Goal: Task Accomplishment & Management: Use online tool/utility

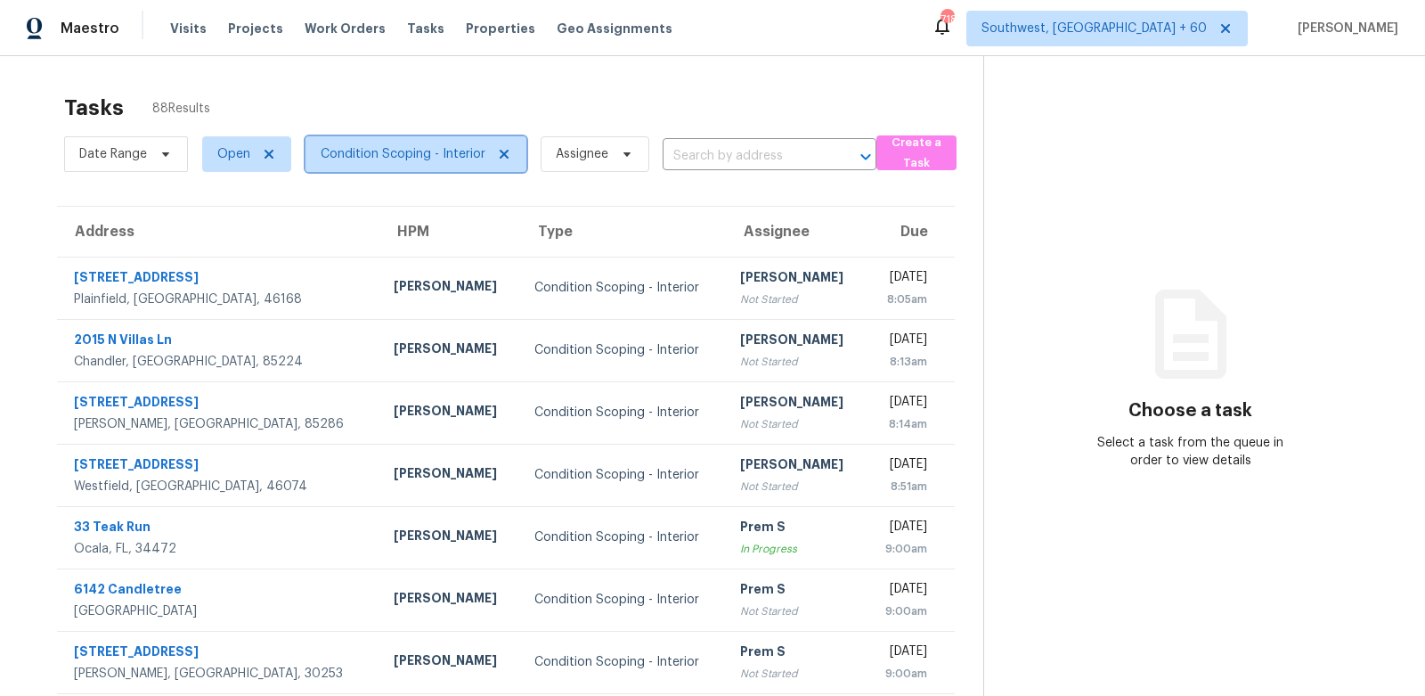
click at [424, 165] on span "Condition Scoping - Interior" at bounding box center [416, 154] width 221 height 36
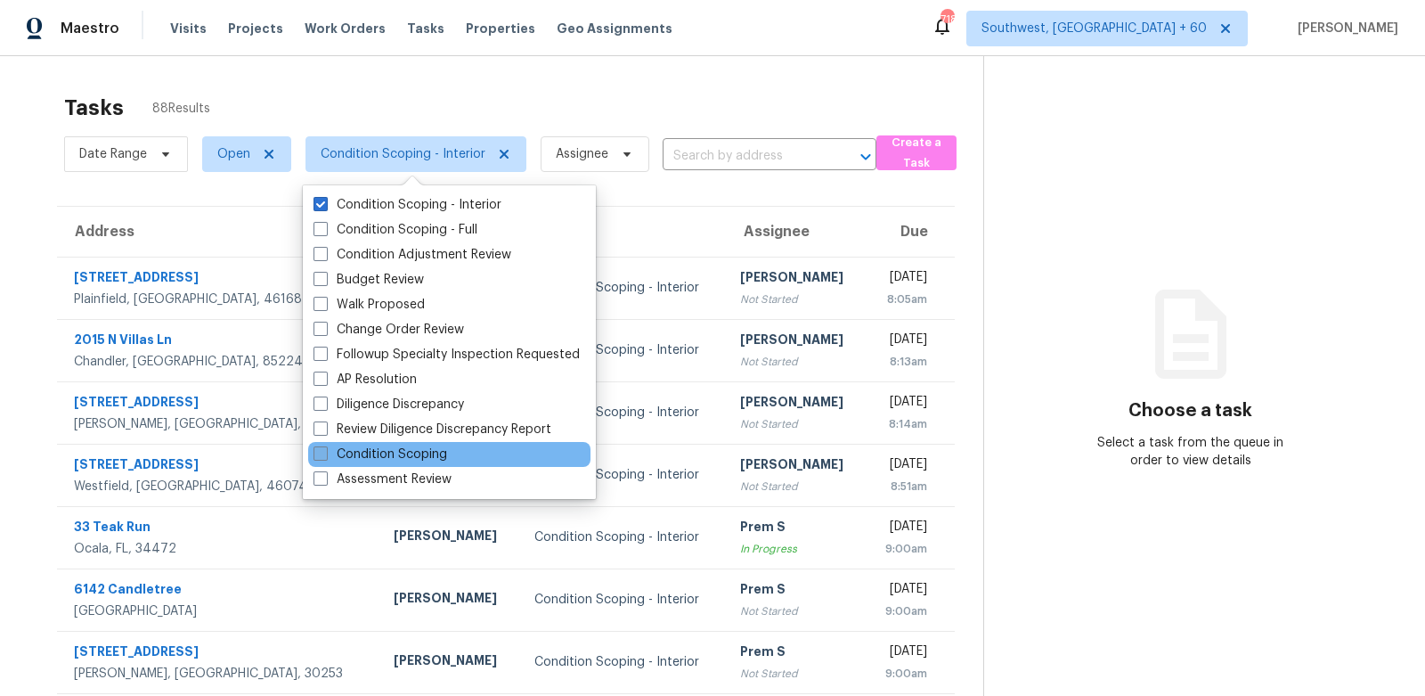
click at [400, 459] on label "Condition Scoping" at bounding box center [381, 454] width 134 height 18
click at [325, 457] on input "Condition Scoping" at bounding box center [320, 451] width 12 height 12
checkbox input "true"
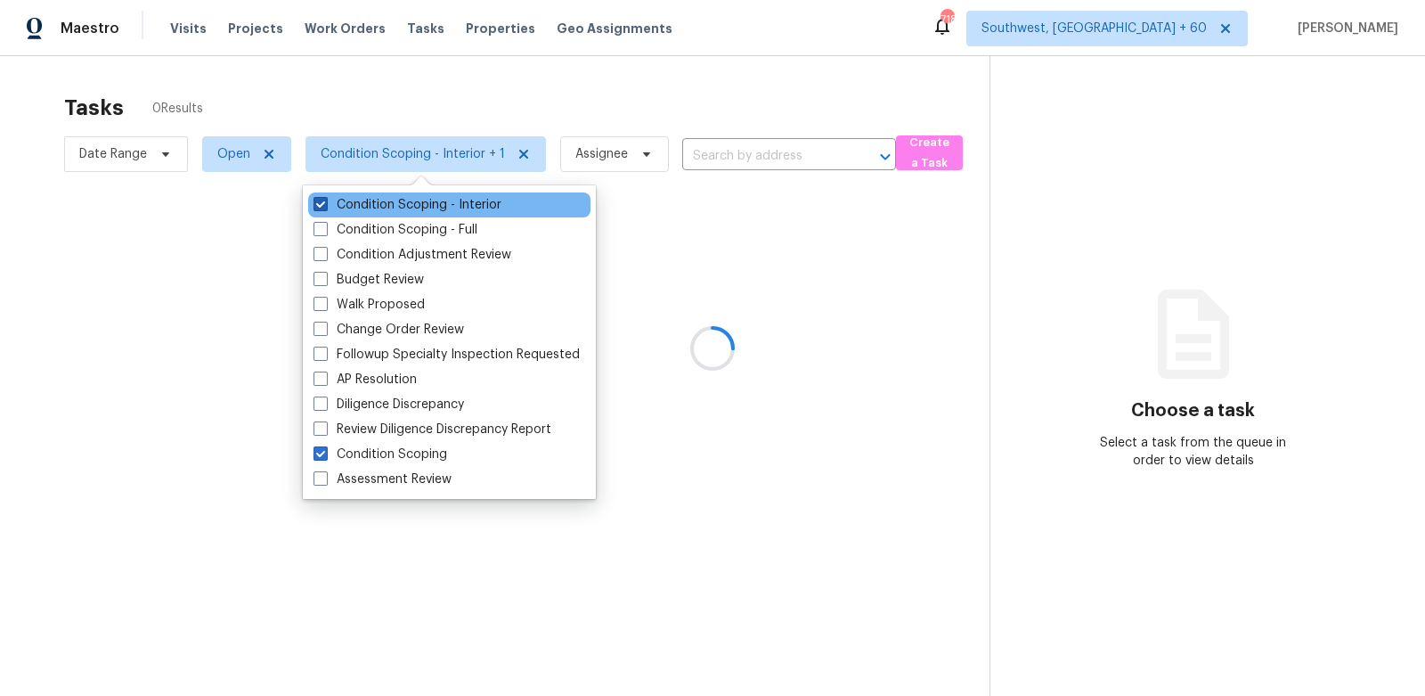
click at [408, 198] on label "Condition Scoping - Interior" at bounding box center [408, 205] width 188 height 18
click at [325, 198] on input "Condition Scoping - Interior" at bounding box center [320, 202] width 12 height 12
checkbox input "false"
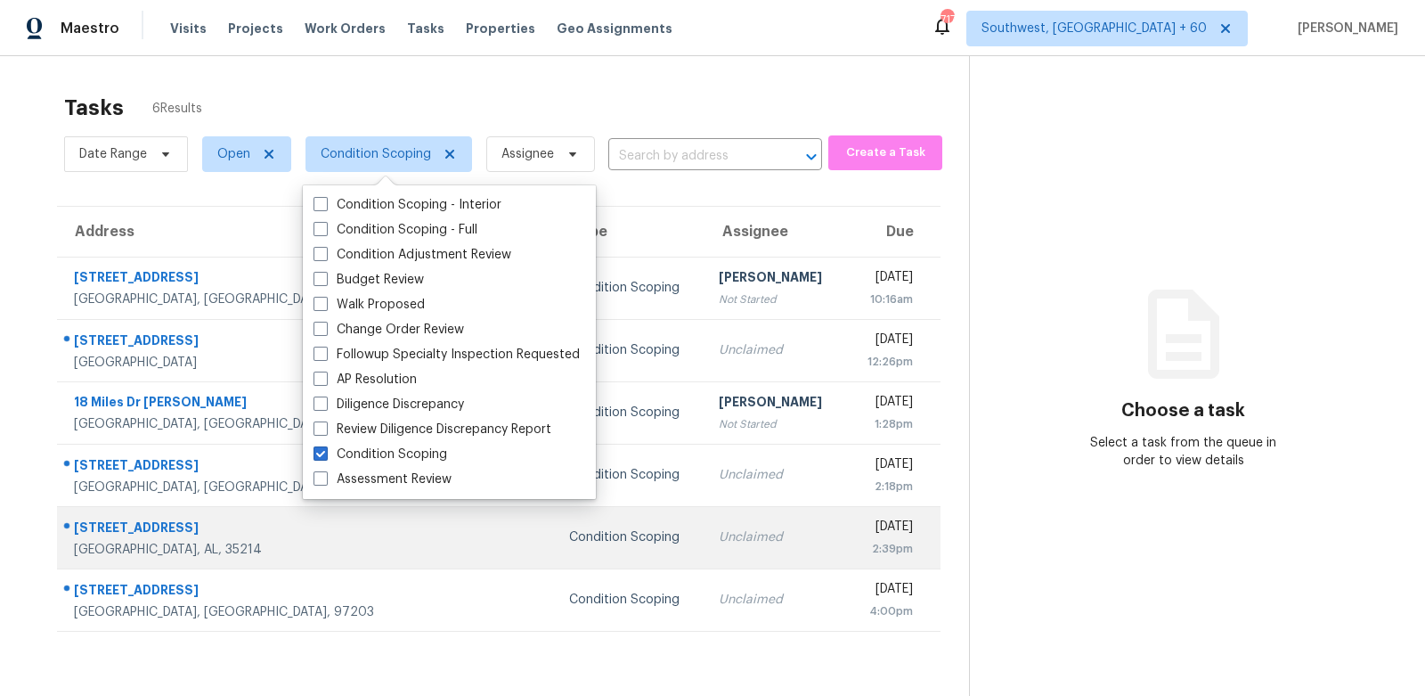
click at [413, 564] on td at bounding box center [484, 537] width 142 height 62
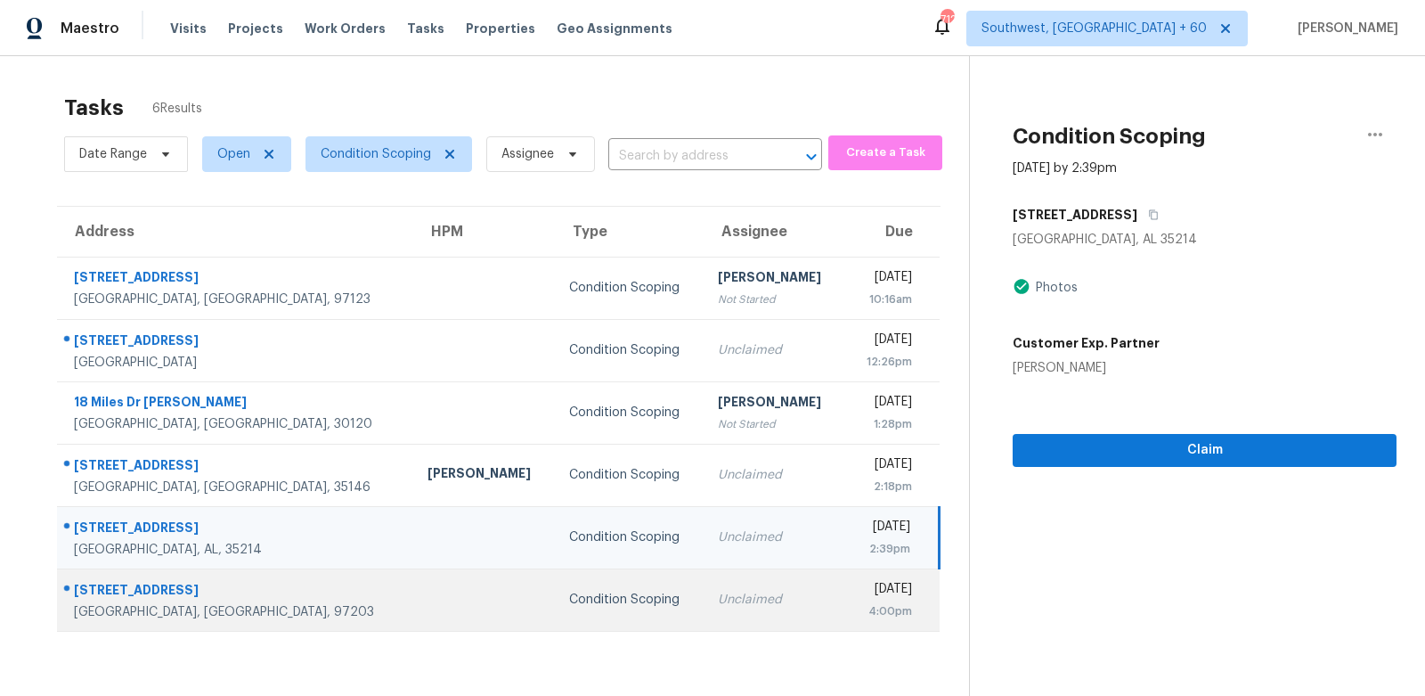
click at [716, 624] on td "Unclaimed" at bounding box center [775, 599] width 142 height 62
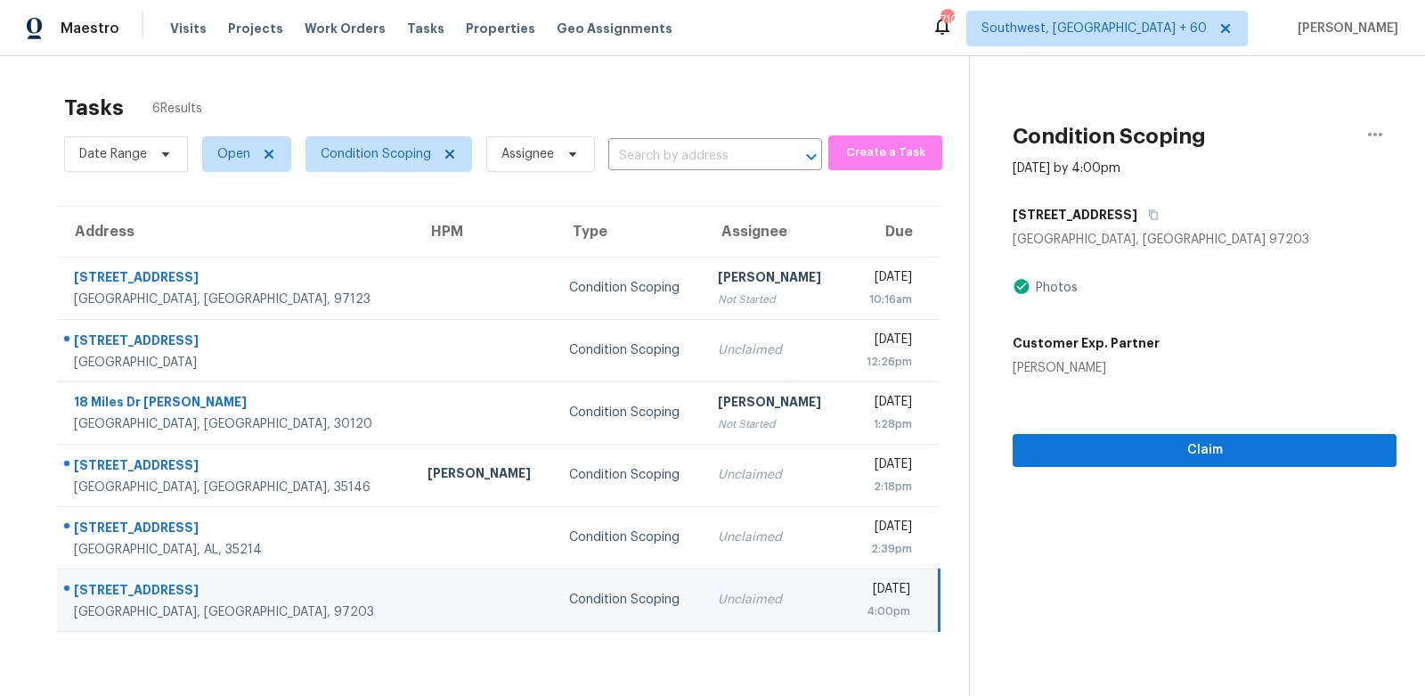
click at [704, 589] on td "Unclaimed" at bounding box center [775, 599] width 142 height 62
click at [1197, 450] on span "Claim" at bounding box center [1204, 450] width 355 height 22
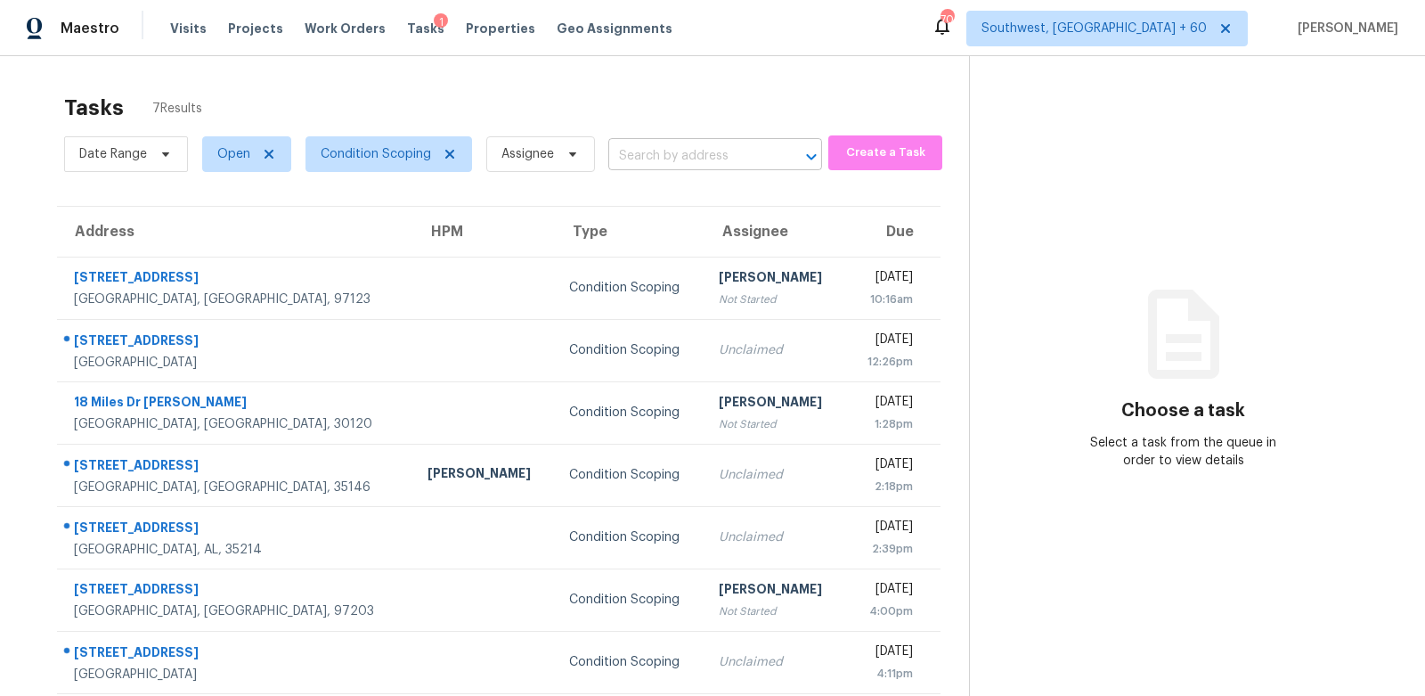
click at [653, 159] on input "text" at bounding box center [690, 157] width 164 height 28
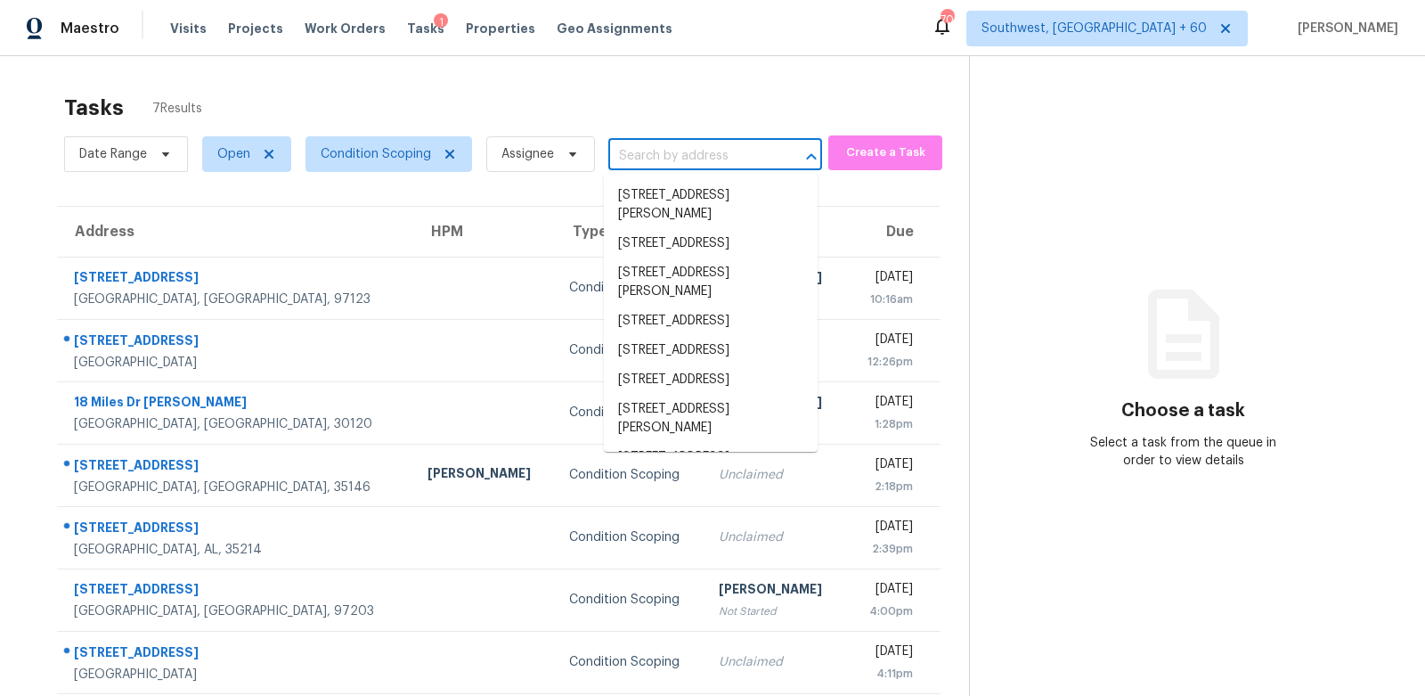
paste input "45338 W Zion Rd Maricopa, AZ, 85139"
type input "45338 W Zion Rd Maricopa, AZ, 85139"
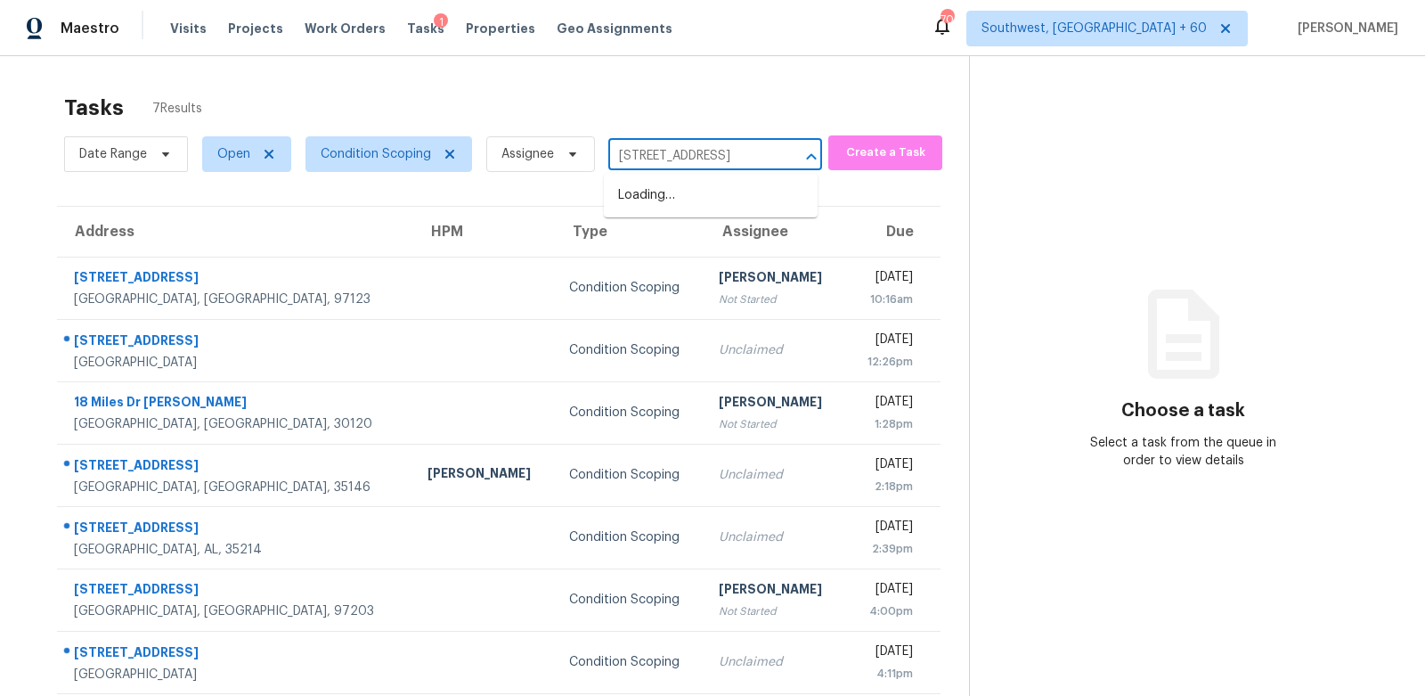
scroll to position [0, 69]
click at [698, 204] on li "45338 W Zion Rd, Maricopa, AZ 85139" at bounding box center [711, 195] width 214 height 29
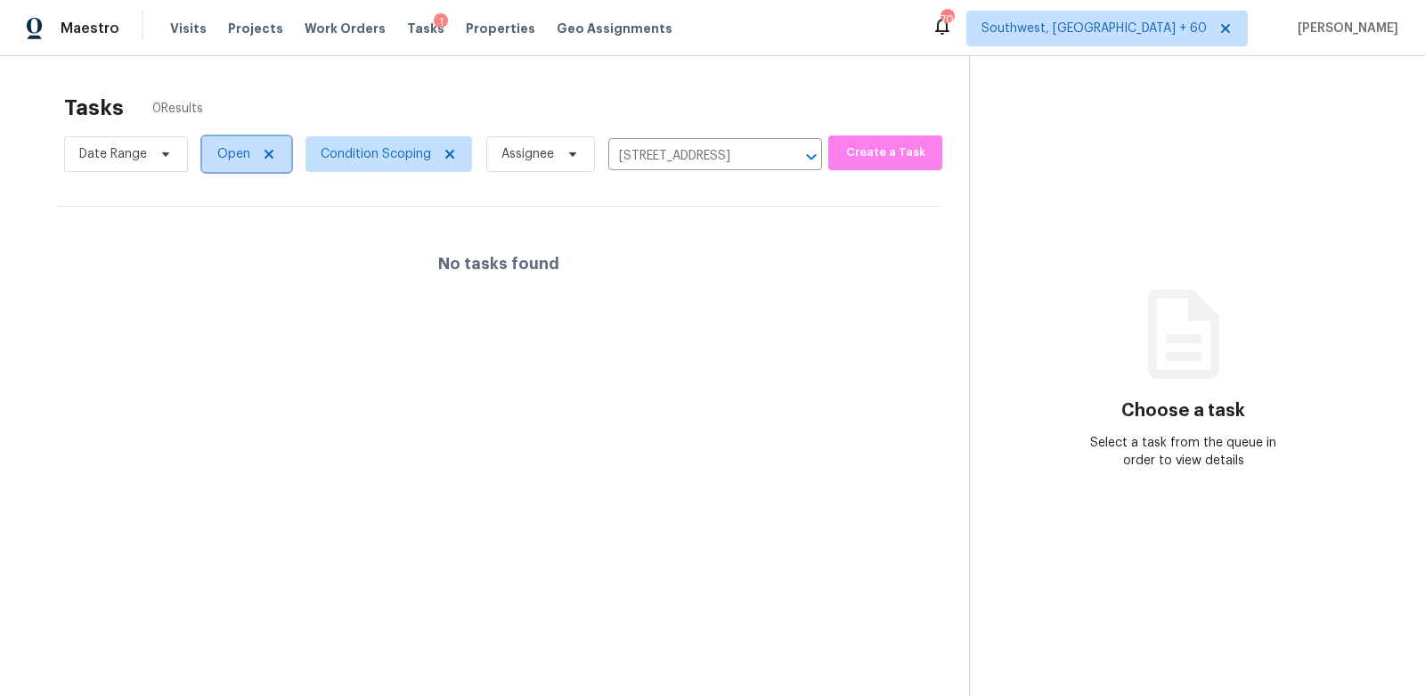
click at [226, 150] on span "Open" at bounding box center [233, 154] width 33 height 18
click at [251, 236] on label "Closed" at bounding box center [243, 230] width 64 height 18
click at [223, 233] on input "Closed" at bounding box center [217, 227] width 12 height 12
checkbox input "true"
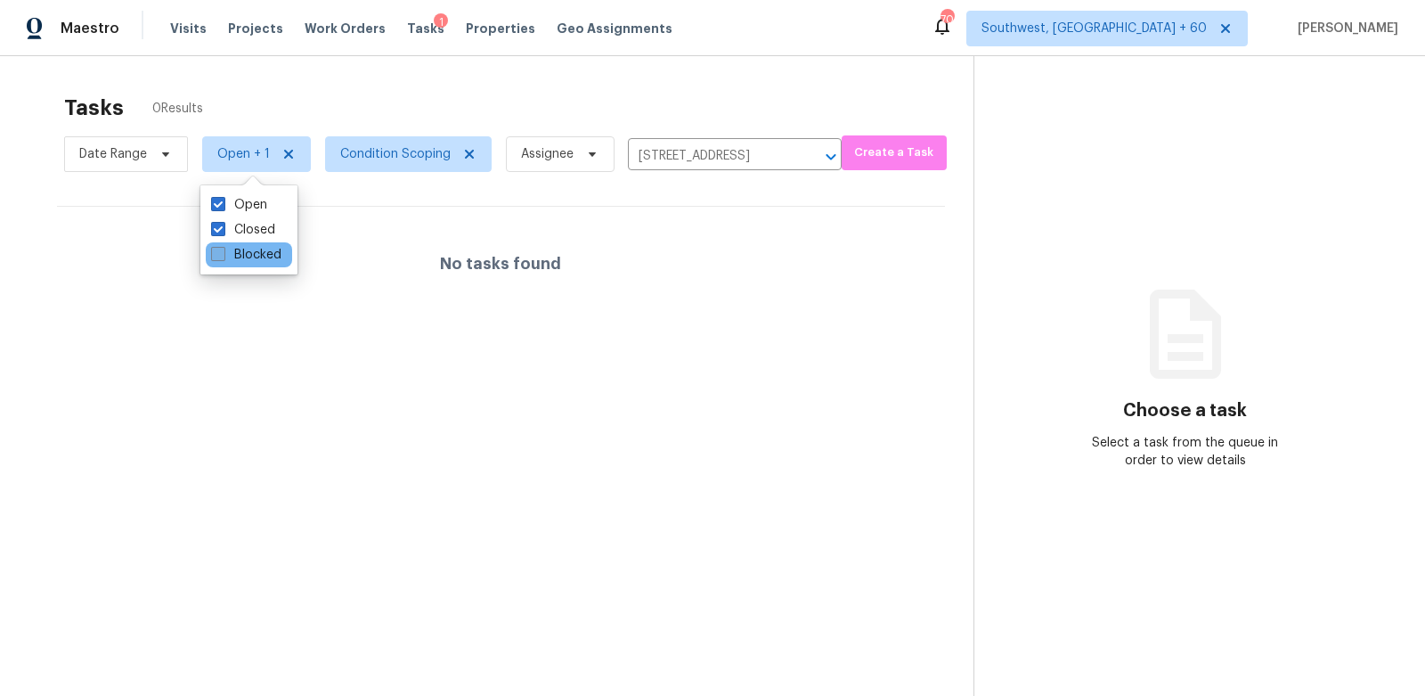
click at [240, 253] on label "Blocked" at bounding box center [246, 255] width 70 height 18
click at [223, 253] on input "Blocked" at bounding box center [217, 252] width 12 height 12
checkbox input "true"
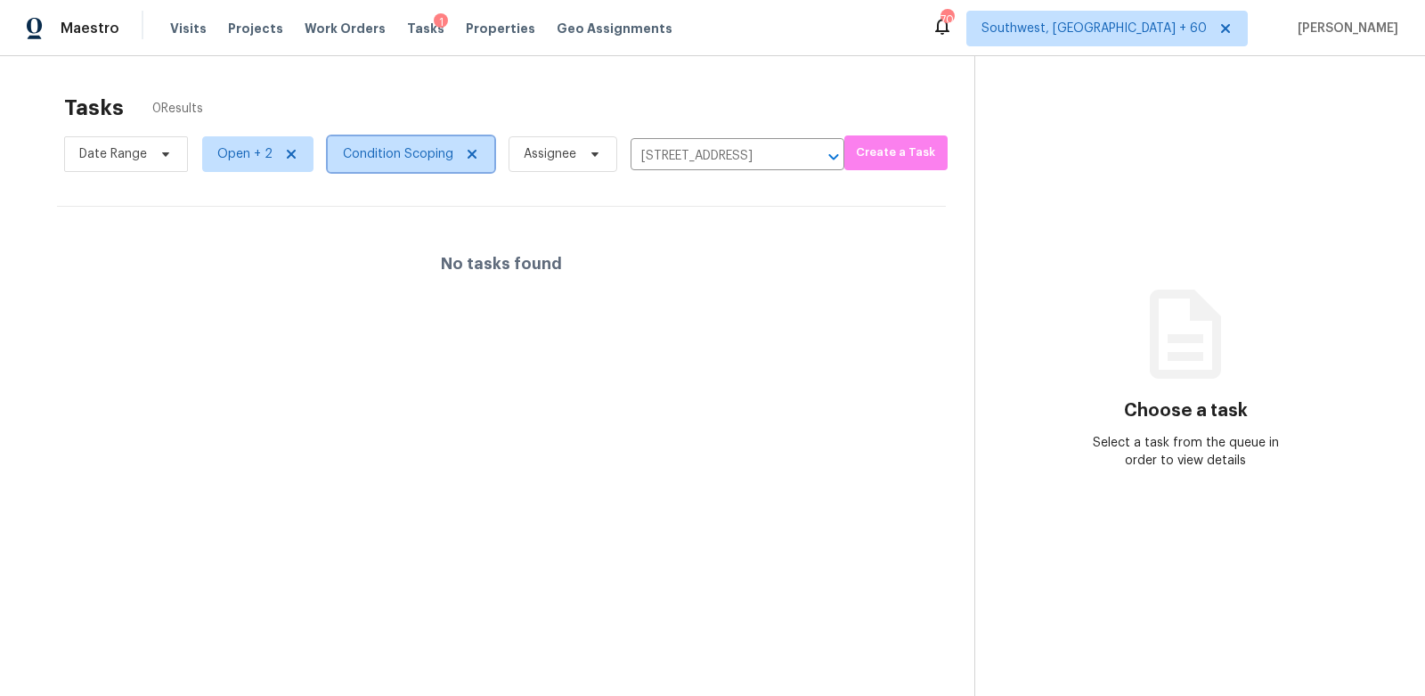
click at [408, 156] on span "Condition Scoping" at bounding box center [398, 154] width 110 height 18
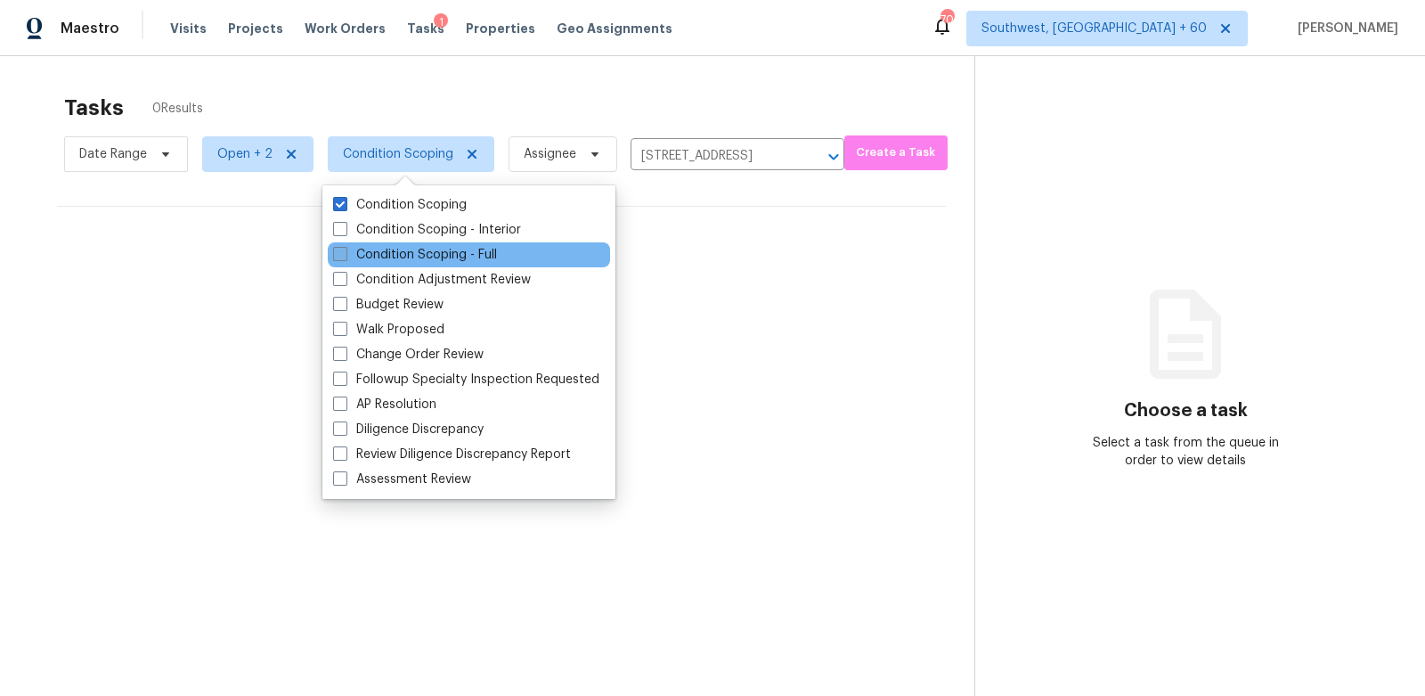
click at [417, 262] on label "Condition Scoping - Full" at bounding box center [415, 255] width 164 height 18
click at [345, 257] on input "Condition Scoping - Full" at bounding box center [339, 252] width 12 height 12
checkbox input "true"
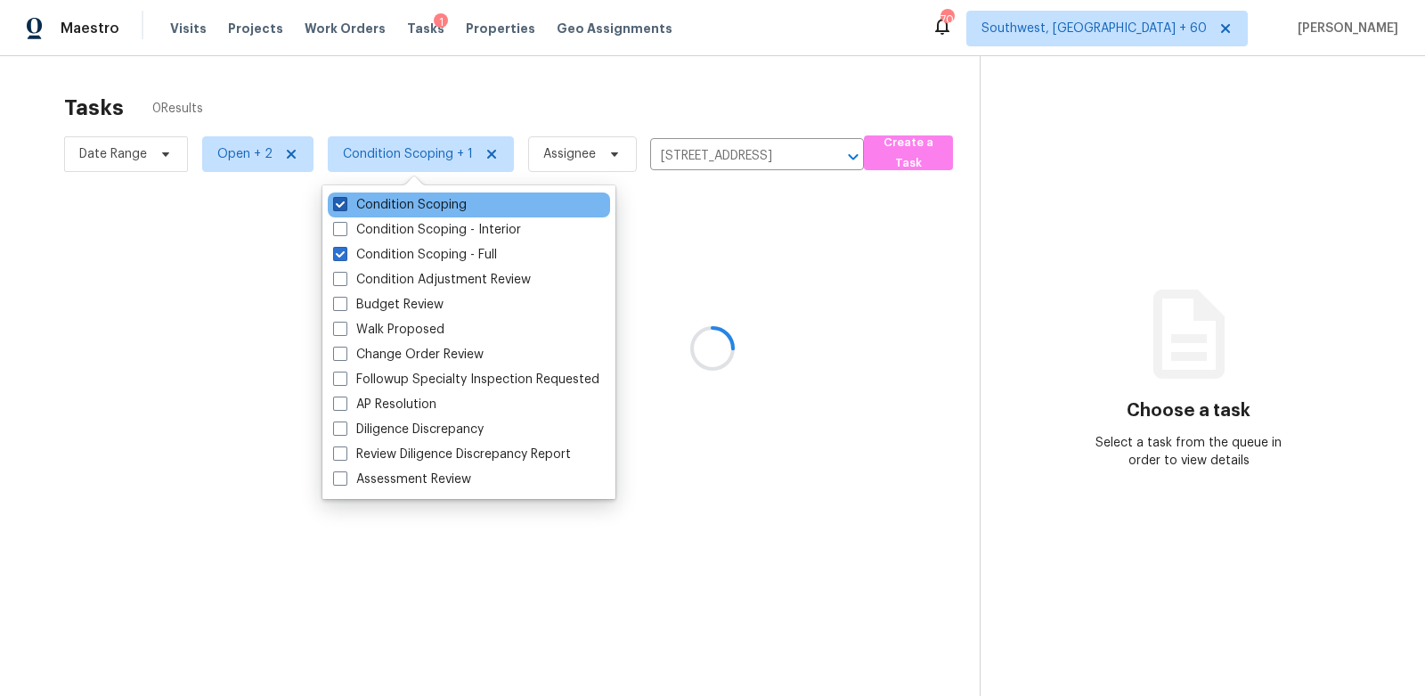
click at [417, 198] on label "Condition Scoping" at bounding box center [400, 205] width 134 height 18
click at [345, 198] on input "Condition Scoping" at bounding box center [339, 202] width 12 height 12
checkbox input "false"
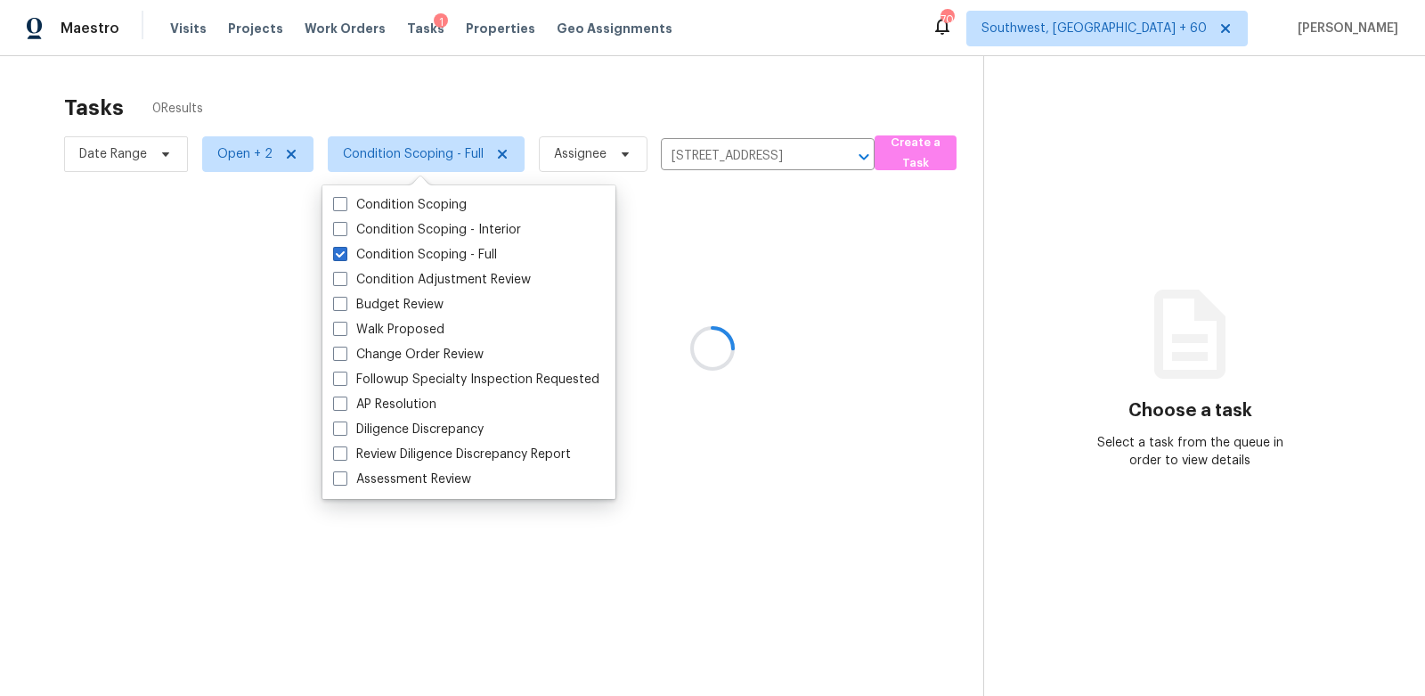
click at [452, 124] on div at bounding box center [712, 348] width 1425 height 696
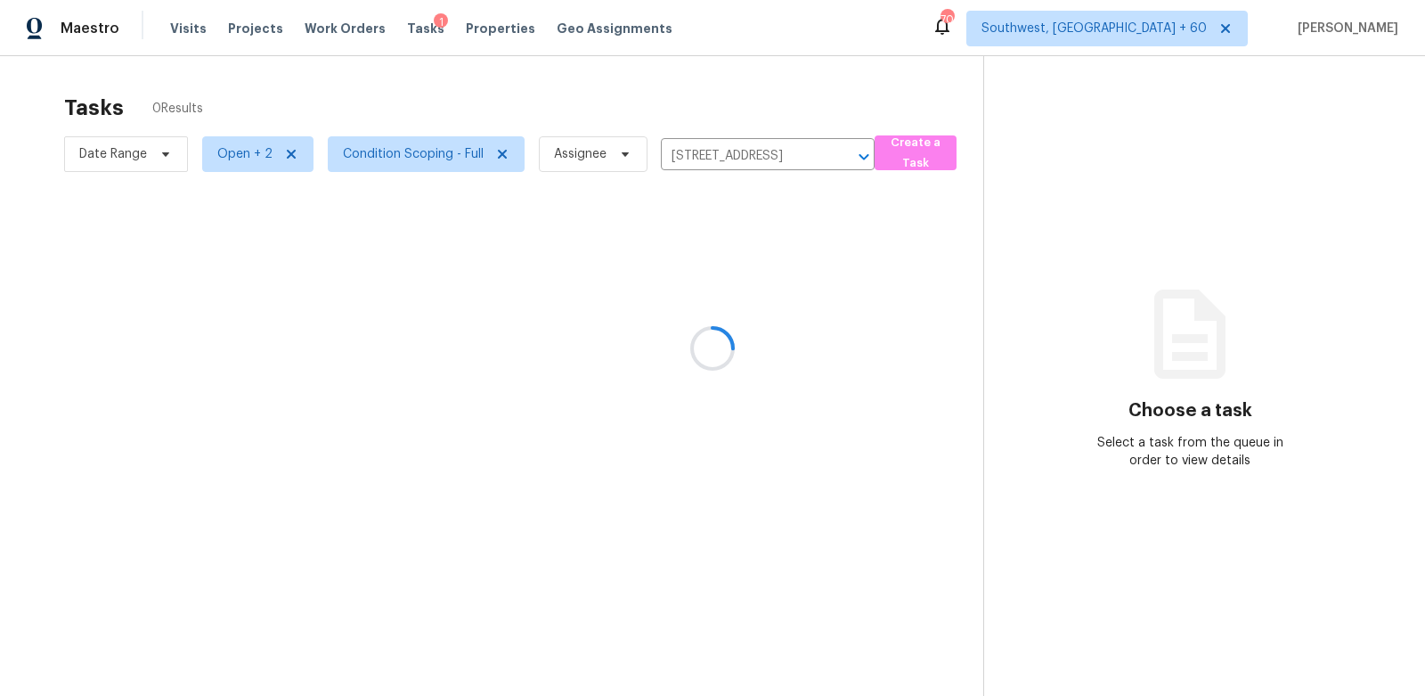
click at [204, 171] on div at bounding box center [712, 348] width 1425 height 696
click at [217, 164] on span "Open + 2" at bounding box center [257, 154] width 111 height 36
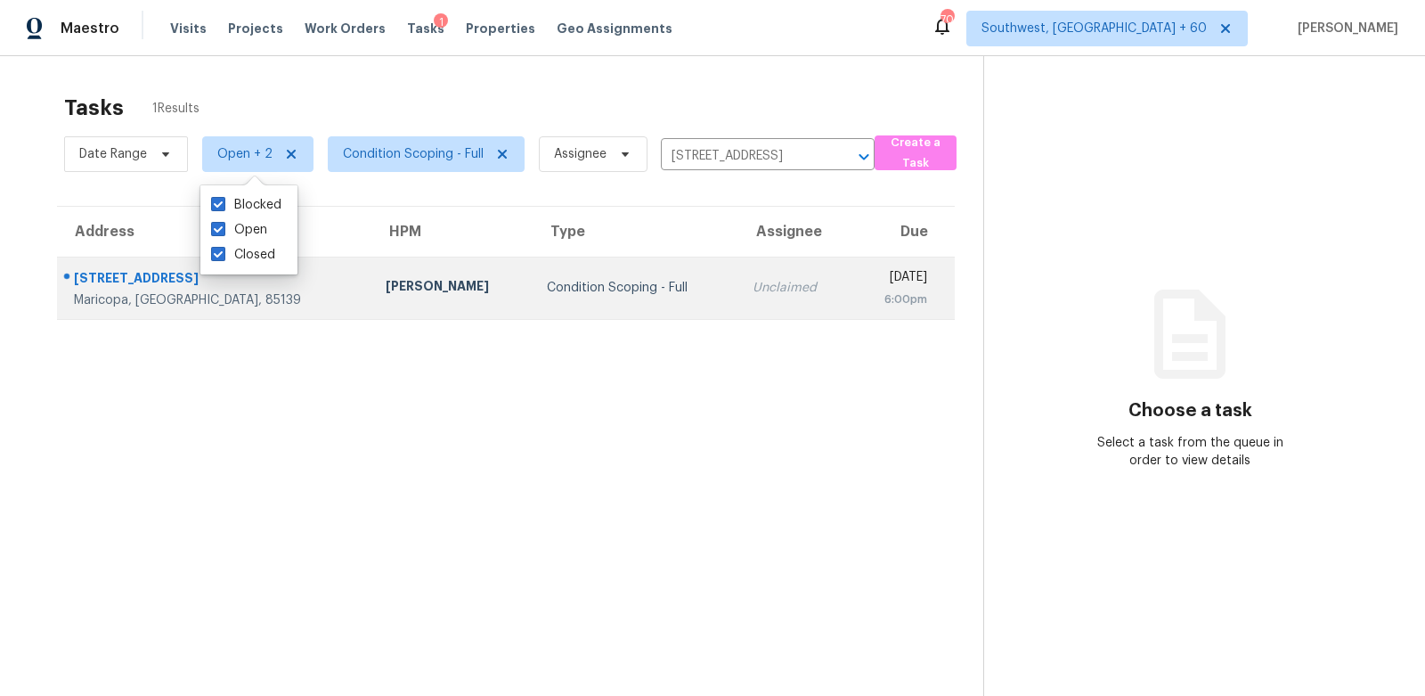
click at [547, 283] on div "Condition Scoping - Full" at bounding box center [636, 288] width 178 height 18
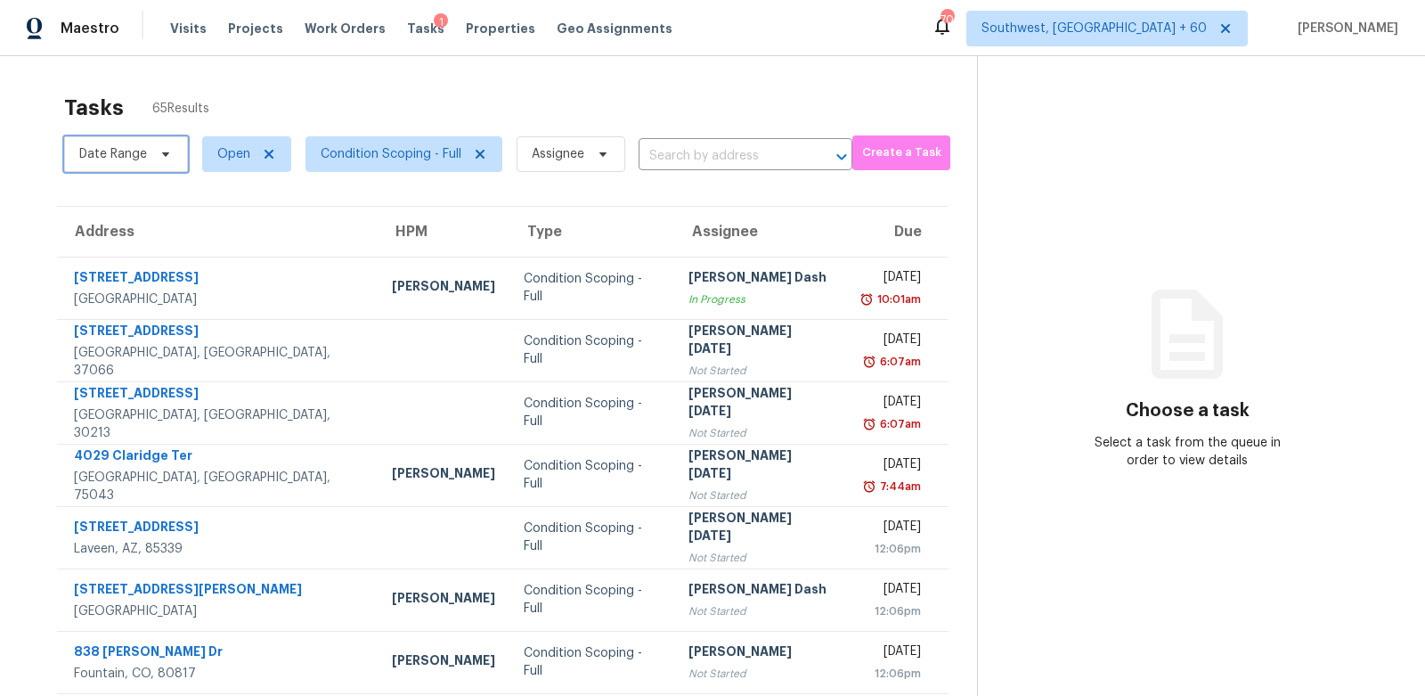
click at [135, 148] on span "Date Range" at bounding box center [113, 154] width 68 height 18
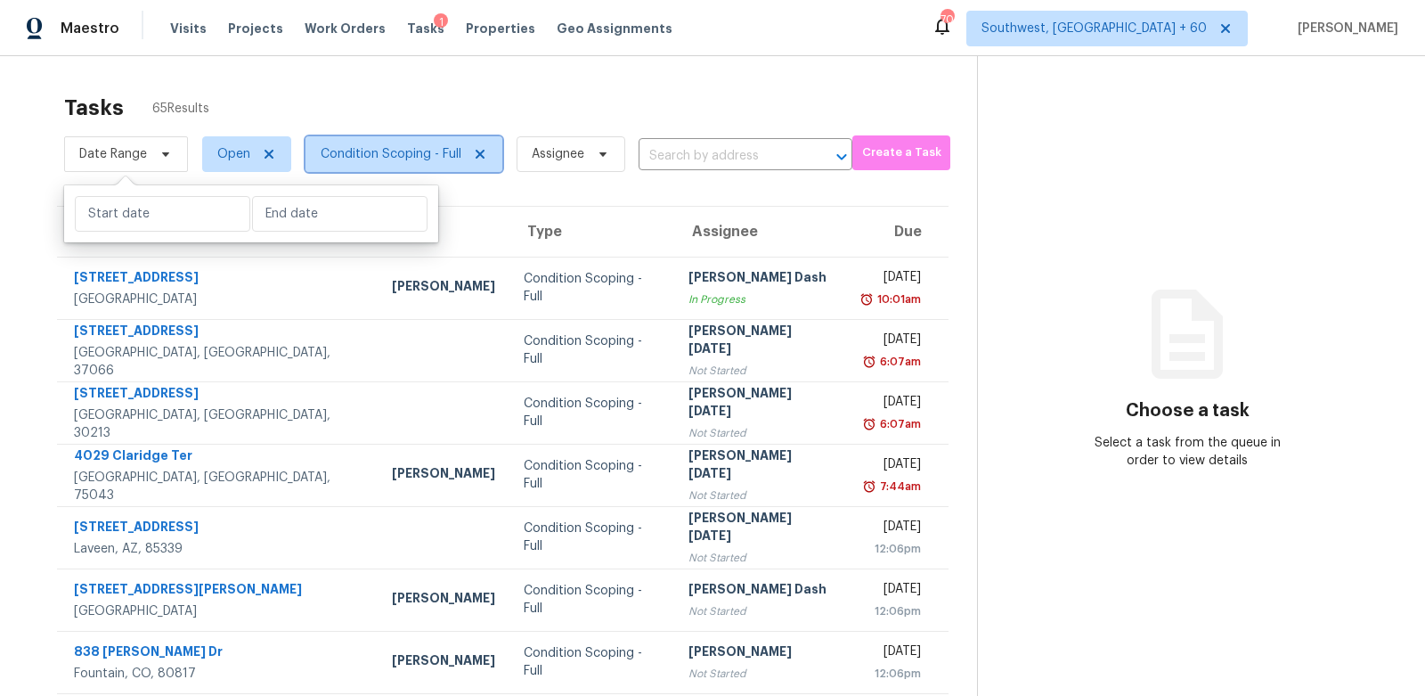
click at [396, 143] on span "Condition Scoping - Full" at bounding box center [404, 154] width 197 height 36
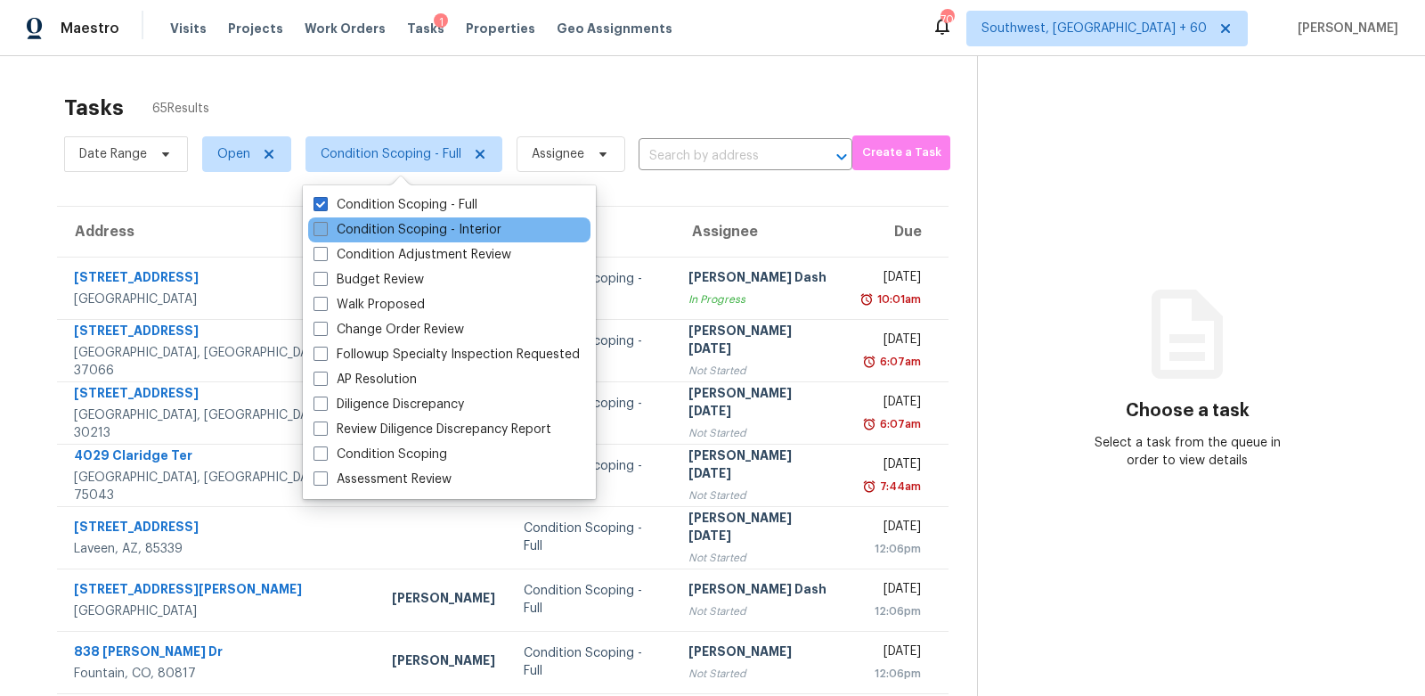
click at [386, 223] on label "Condition Scoping - Interior" at bounding box center [408, 230] width 188 height 18
click at [325, 223] on input "Condition Scoping - Interior" at bounding box center [320, 227] width 12 height 12
checkbox input "true"
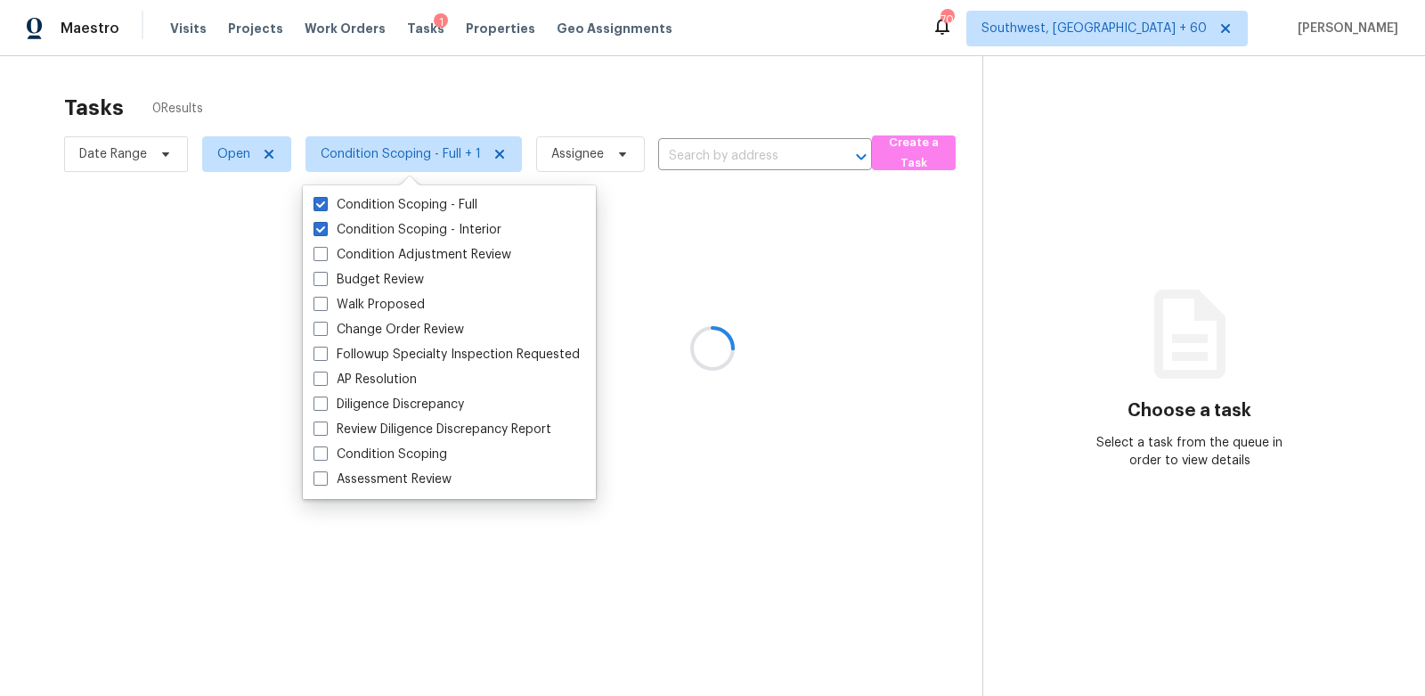
click at [419, 94] on div at bounding box center [712, 348] width 1425 height 696
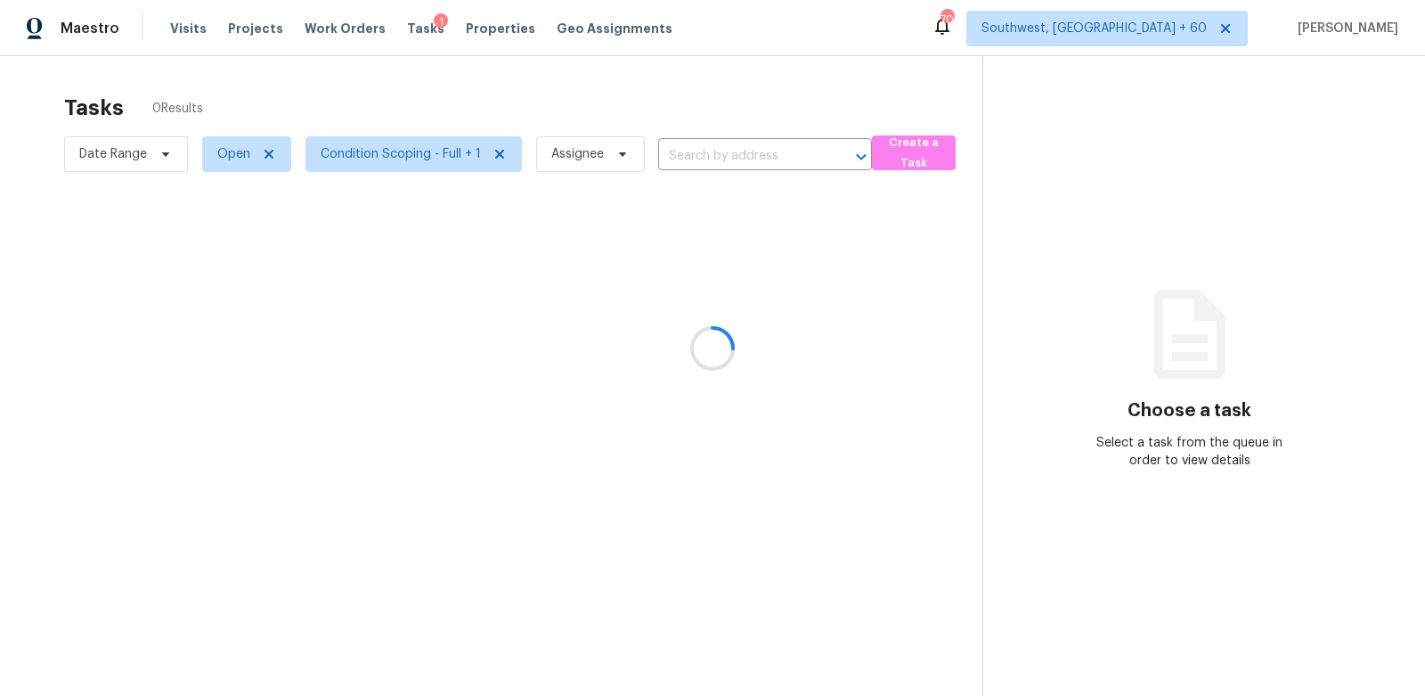
click at [94, 152] on div at bounding box center [712, 348] width 1425 height 696
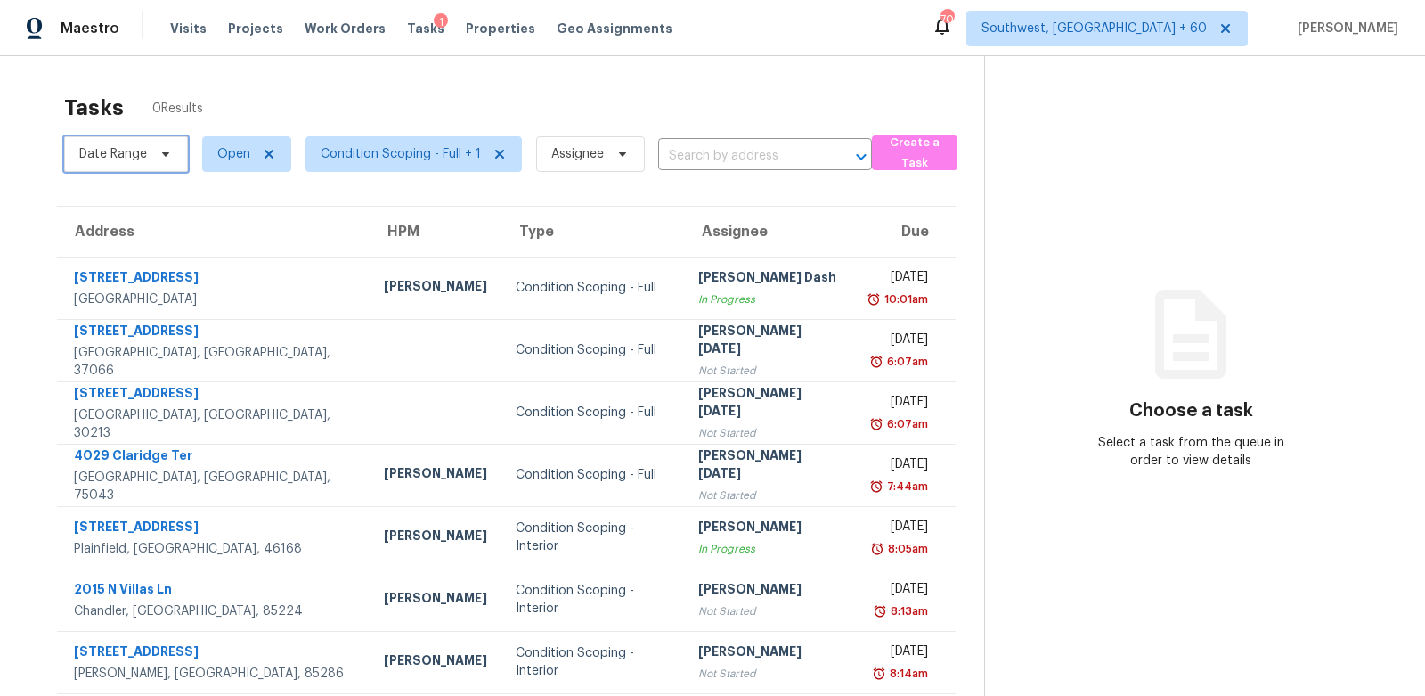
click at [94, 152] on span "Date Range" at bounding box center [113, 154] width 68 height 18
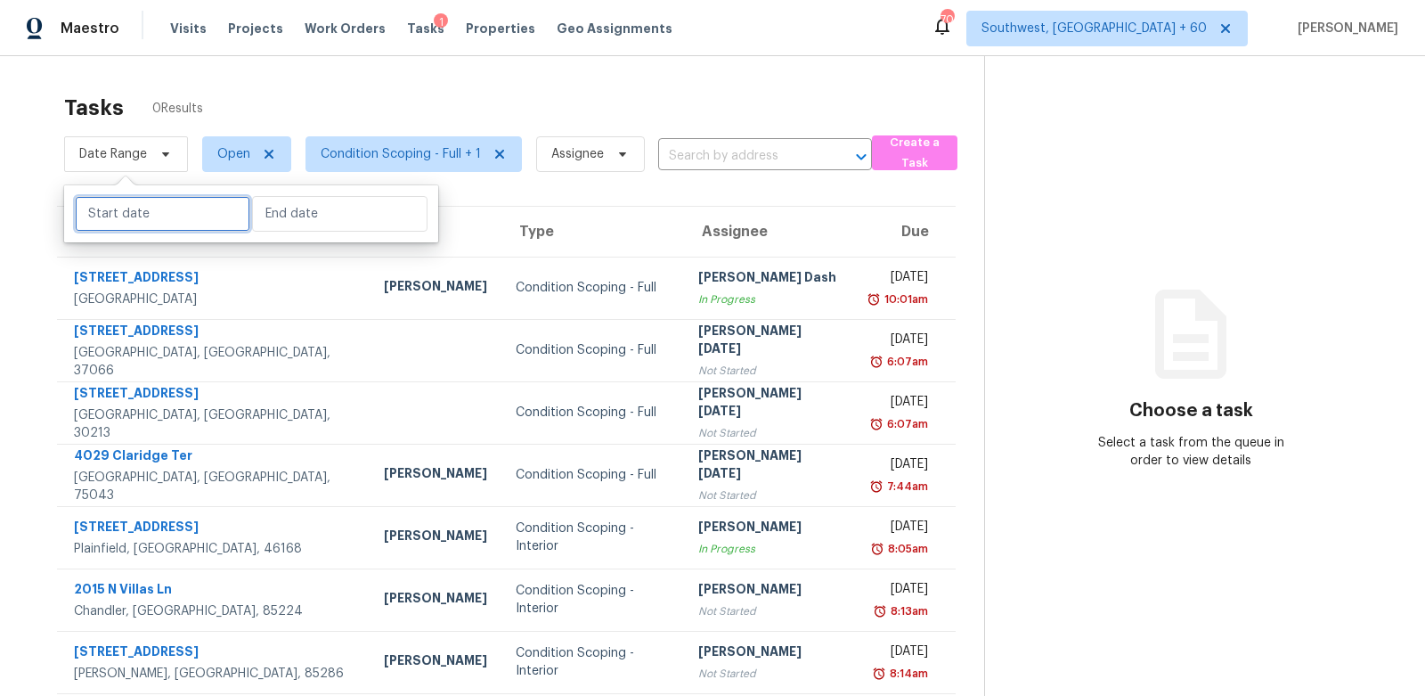
click at [92, 216] on input "text" at bounding box center [163, 214] width 176 height 36
select select "8"
select select "2025"
select select "9"
select select "2025"
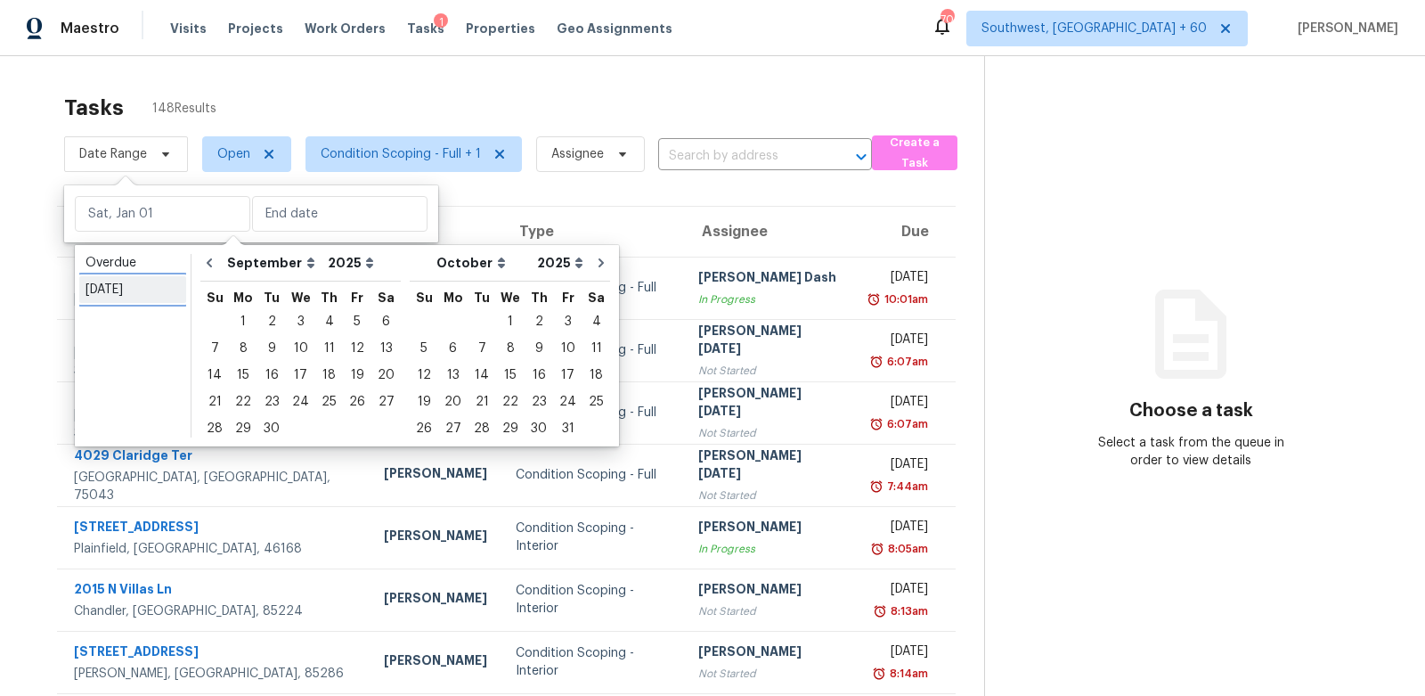
click at [121, 288] on div "Today" at bounding box center [133, 290] width 94 height 18
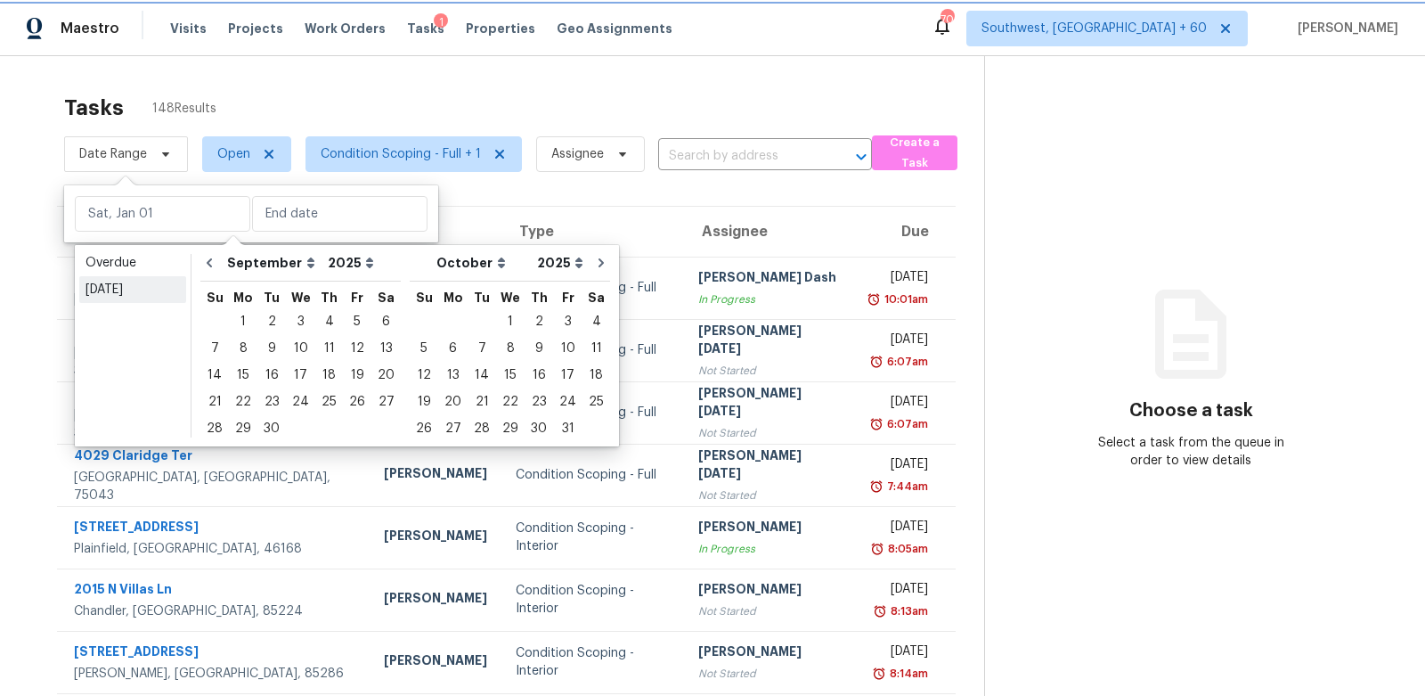
type input "Tue, Sep 30"
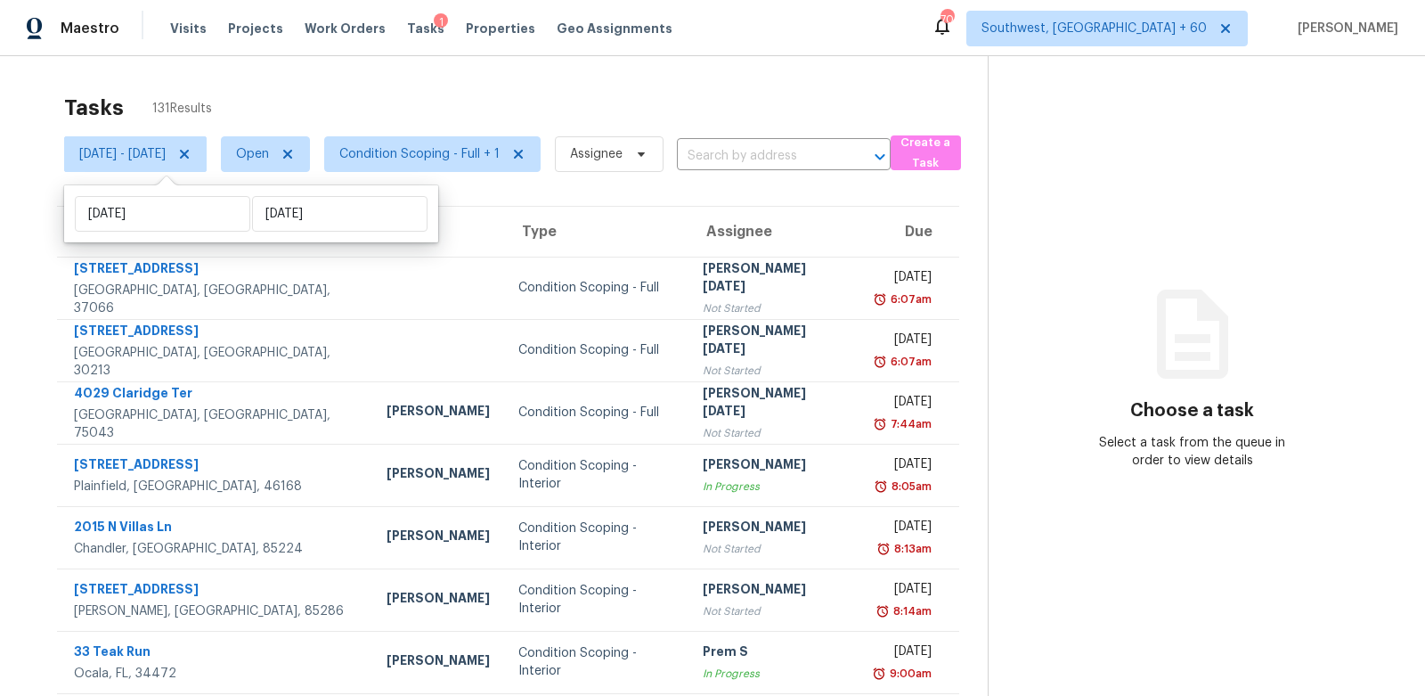
click at [484, 87] on div "Tasks 131 Results" at bounding box center [526, 108] width 924 height 46
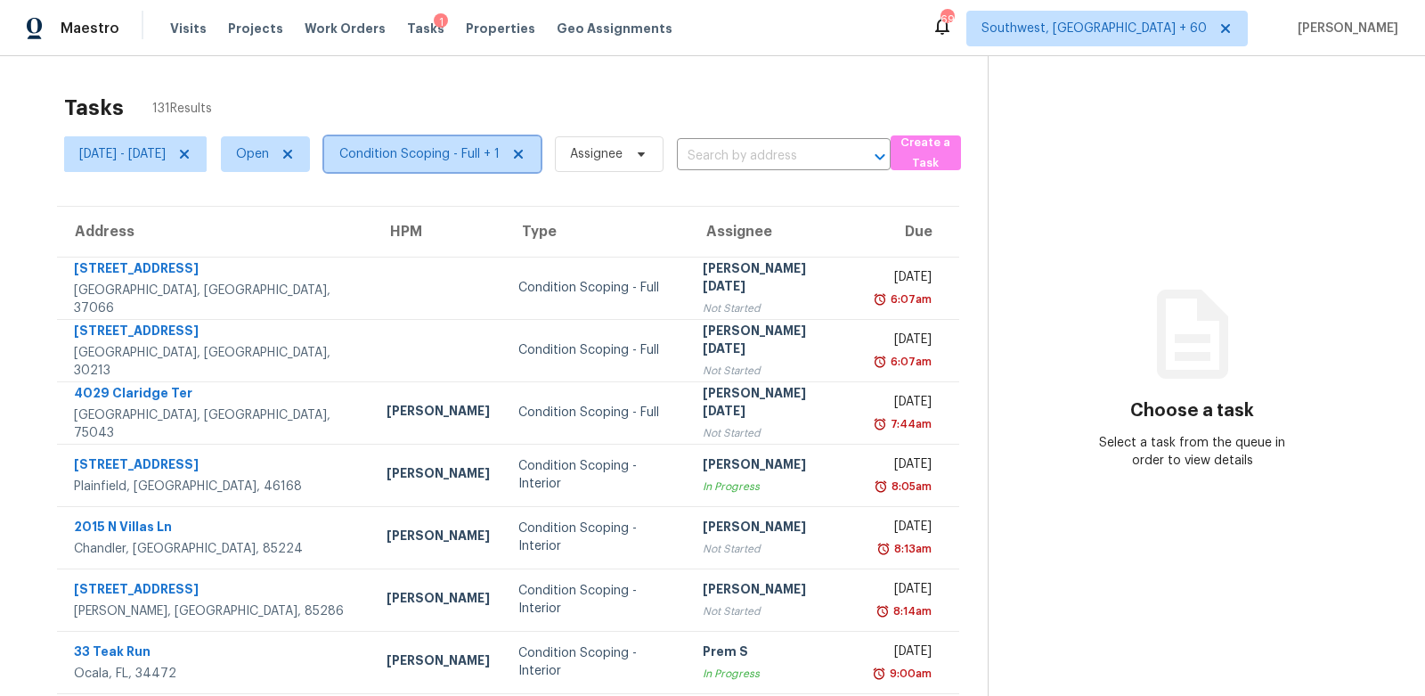
click at [470, 149] on span "Condition Scoping - Full + 1" at bounding box center [419, 154] width 160 height 18
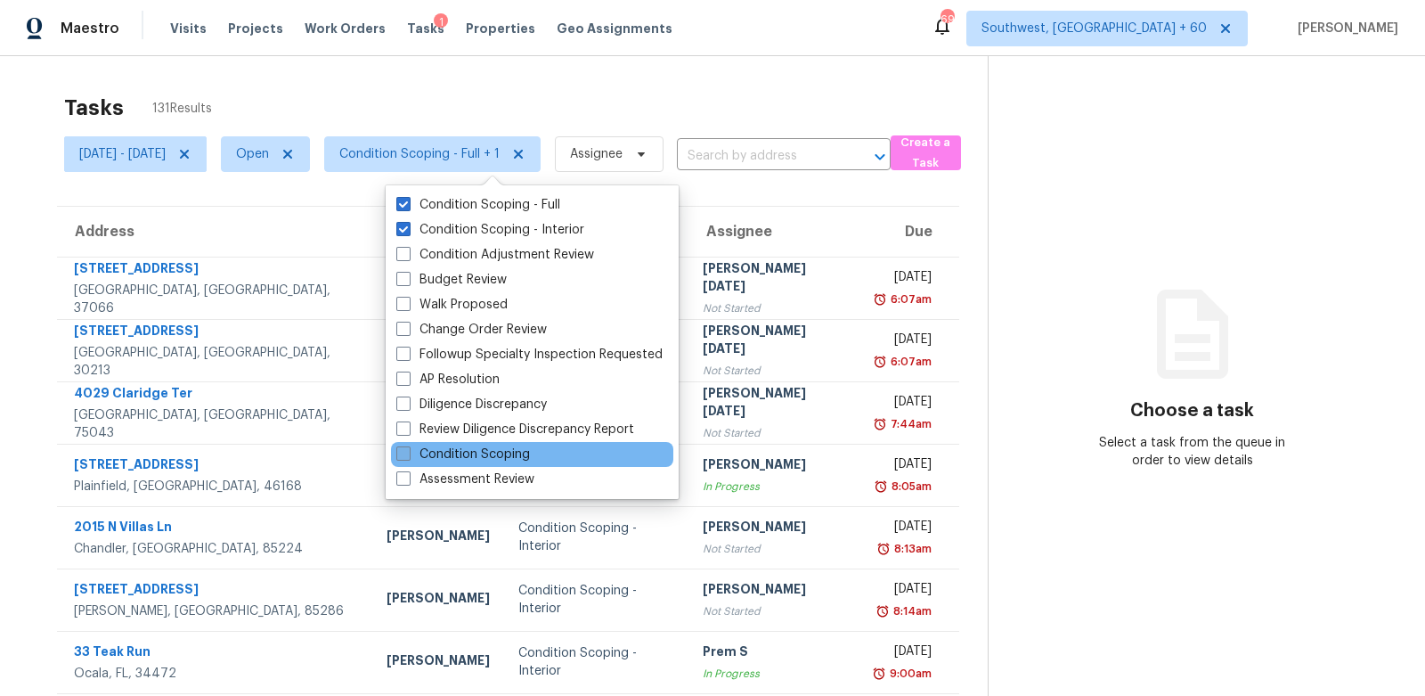
click at [461, 452] on label "Condition Scoping" at bounding box center [463, 454] width 134 height 18
click at [408, 452] on input "Condition Scoping" at bounding box center [402, 451] width 12 height 12
checkbox input "true"
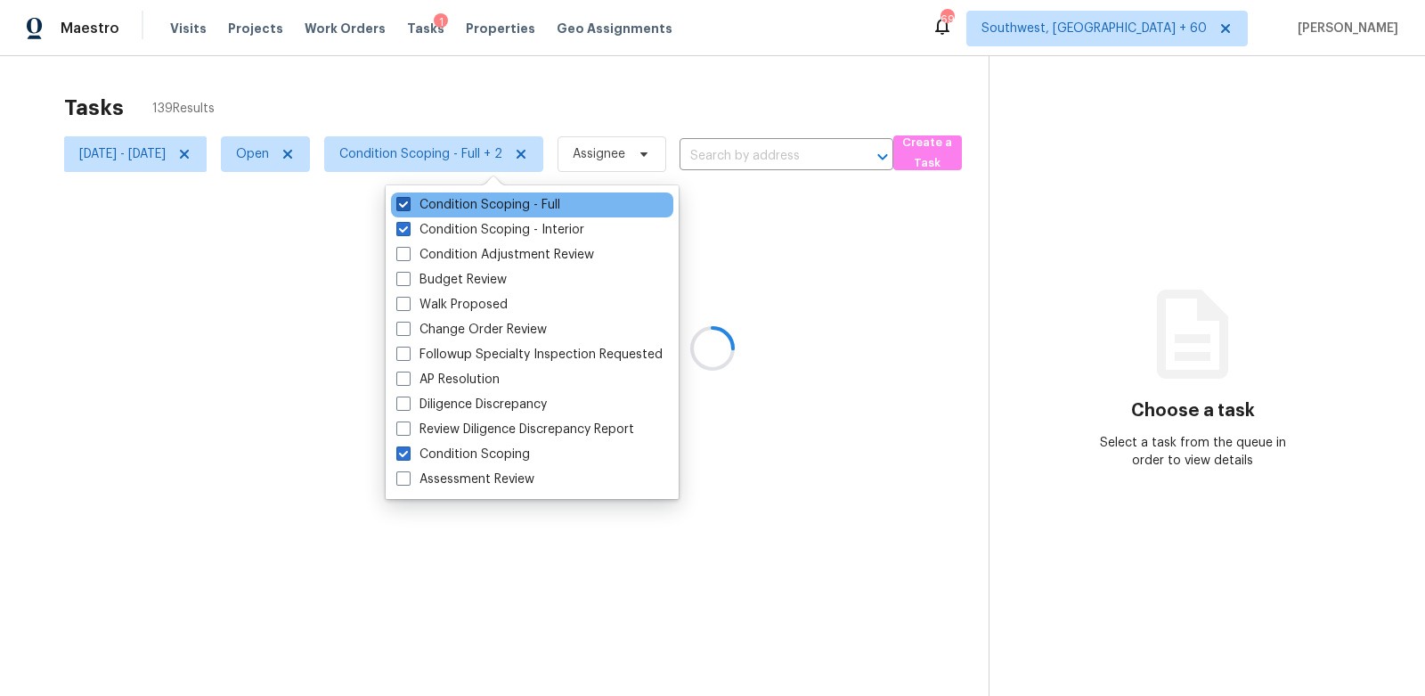
click at [468, 208] on label "Condition Scoping - Full" at bounding box center [478, 205] width 164 height 18
click at [408, 208] on input "Condition Scoping - Full" at bounding box center [402, 202] width 12 height 12
checkbox input "false"
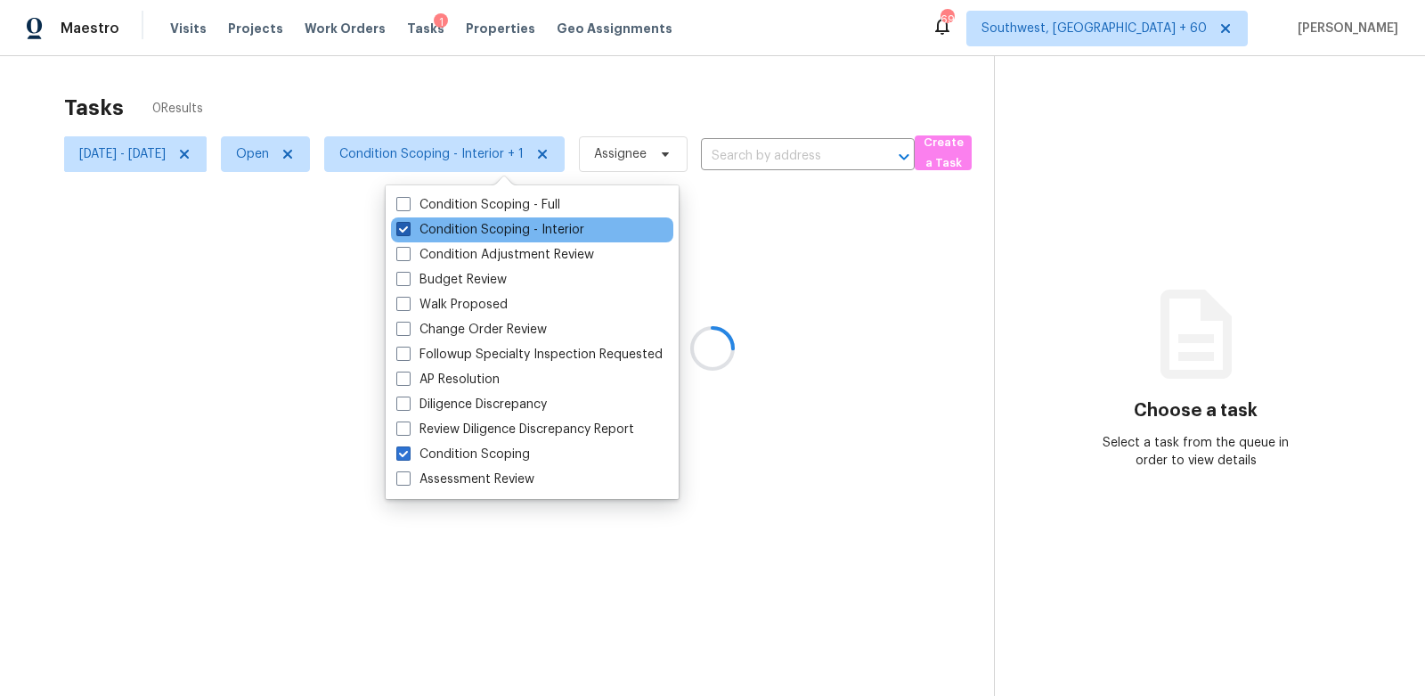
click at [468, 236] on label "Condition Scoping - Interior" at bounding box center [490, 230] width 188 height 18
click at [408, 233] on input "Condition Scoping - Interior" at bounding box center [402, 227] width 12 height 12
checkbox input "false"
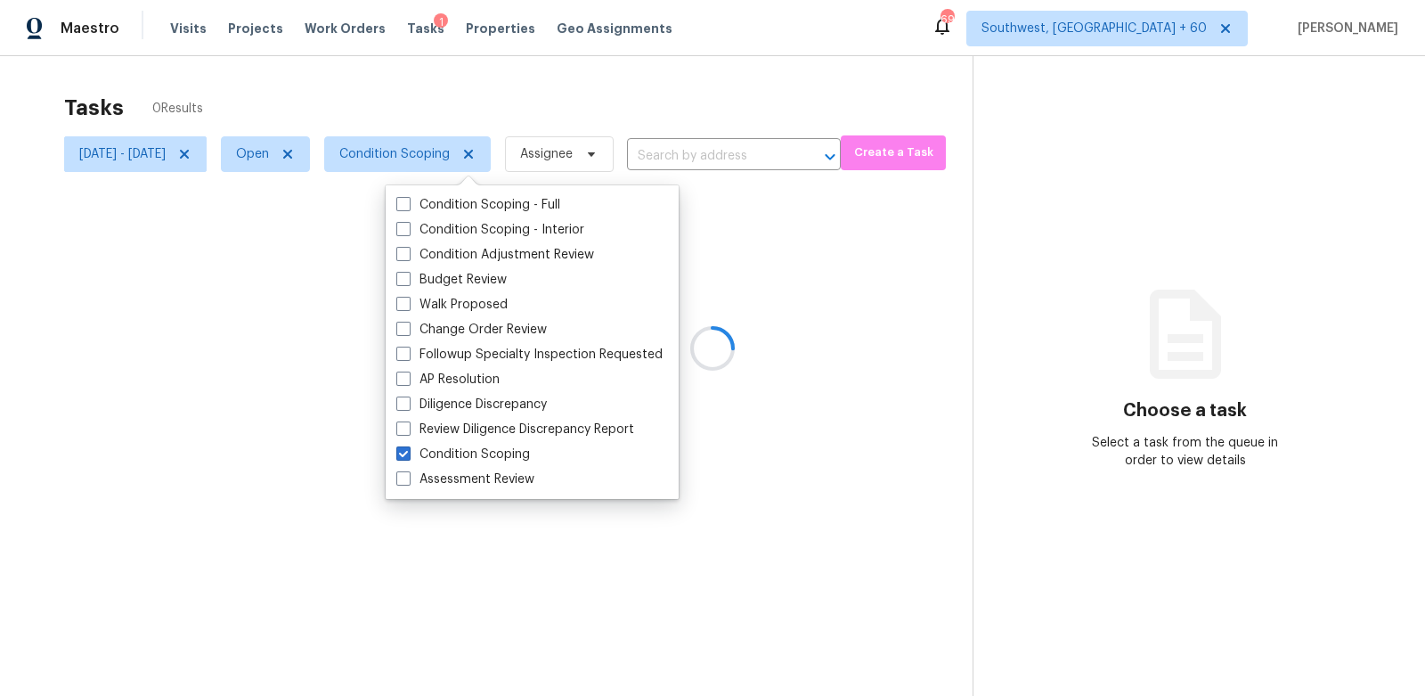
click at [627, 138] on div at bounding box center [712, 348] width 1425 height 696
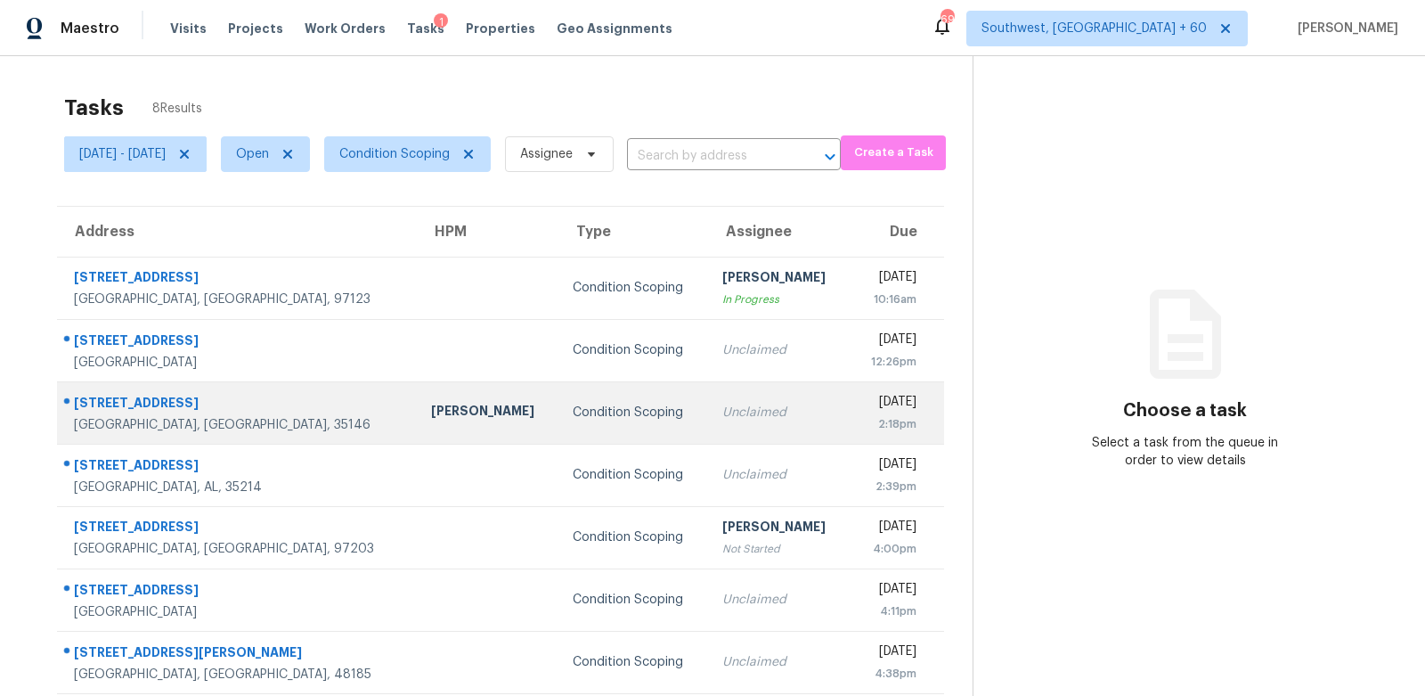
scroll to position [73, 0]
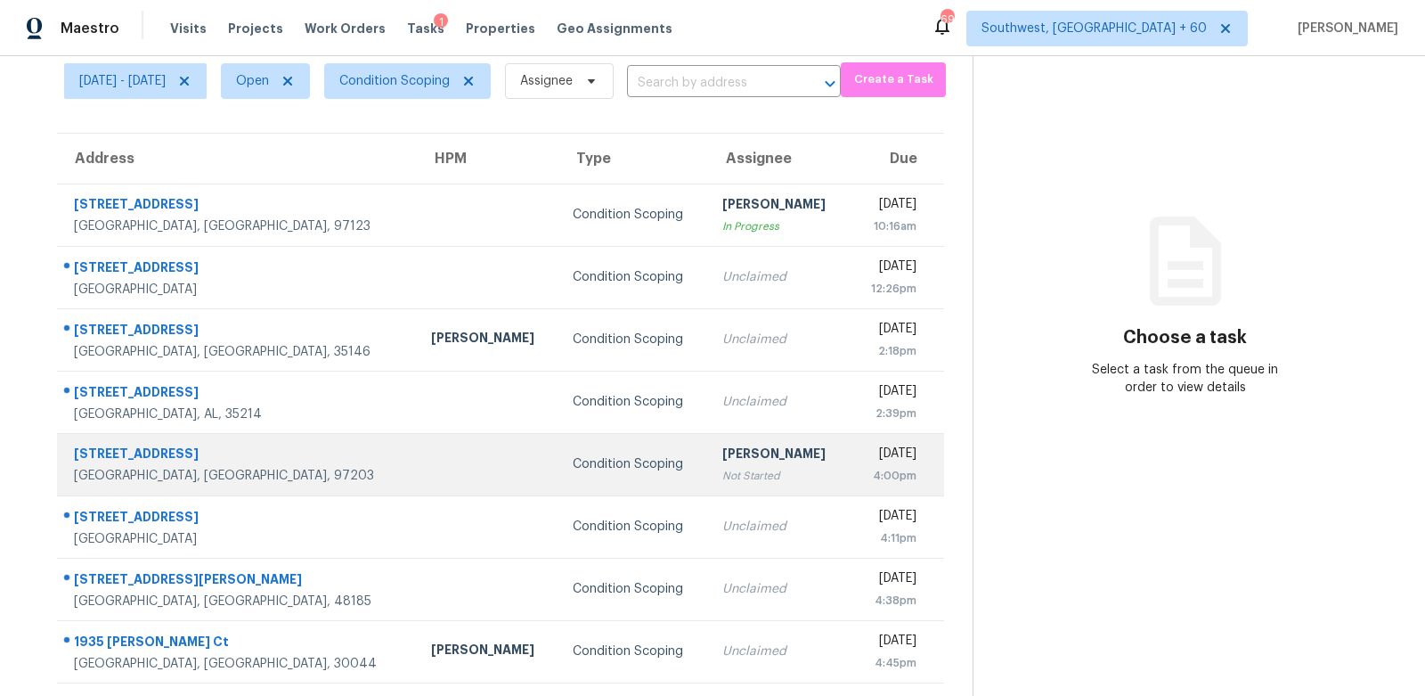
click at [708, 472] on td "Salma Ansari Not Started" at bounding box center [779, 464] width 142 height 62
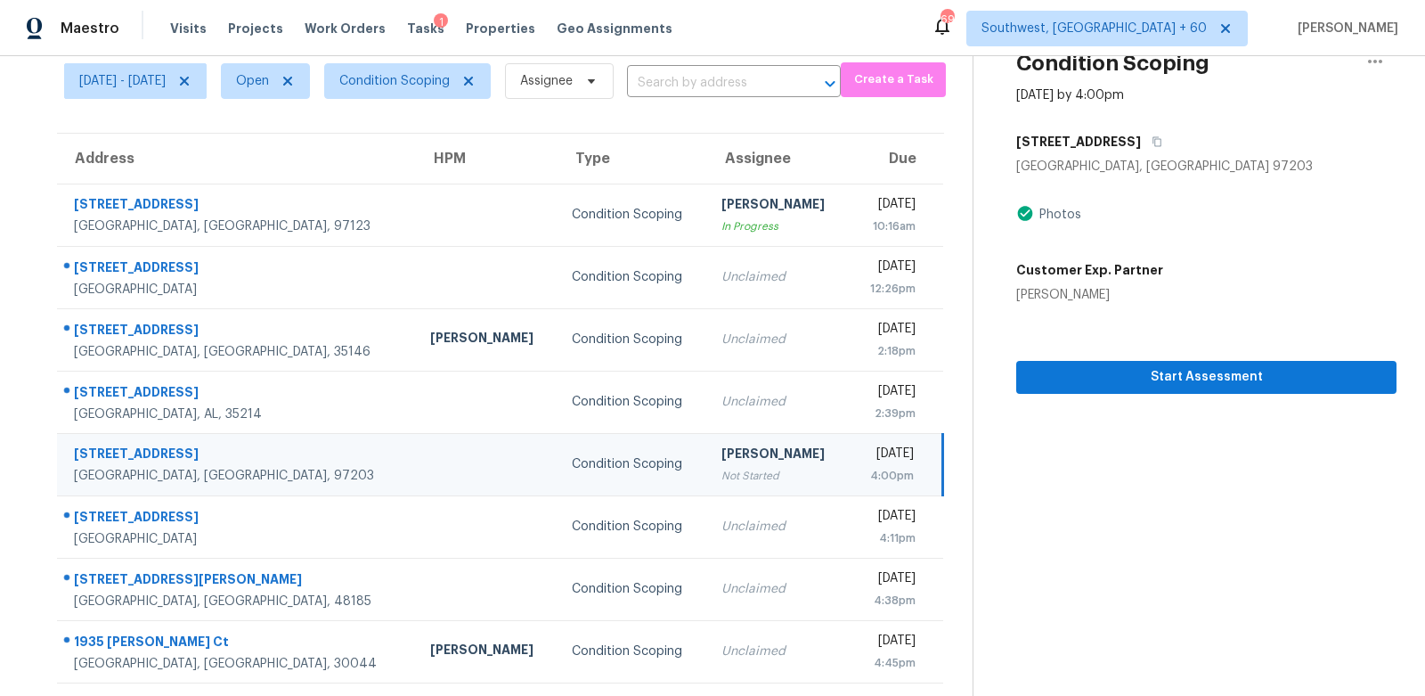
click at [722, 471] on div "Not Started" at bounding box center [778, 476] width 113 height 18
click at [1155, 138] on icon "button" at bounding box center [1157, 141] width 11 height 11
click at [739, 467] on div "Not Started" at bounding box center [778, 476] width 113 height 18
click at [1156, 339] on div "Start Assessment" at bounding box center [1207, 349] width 380 height 90
click at [1150, 377] on span "Start Assessment" at bounding box center [1207, 377] width 352 height 22
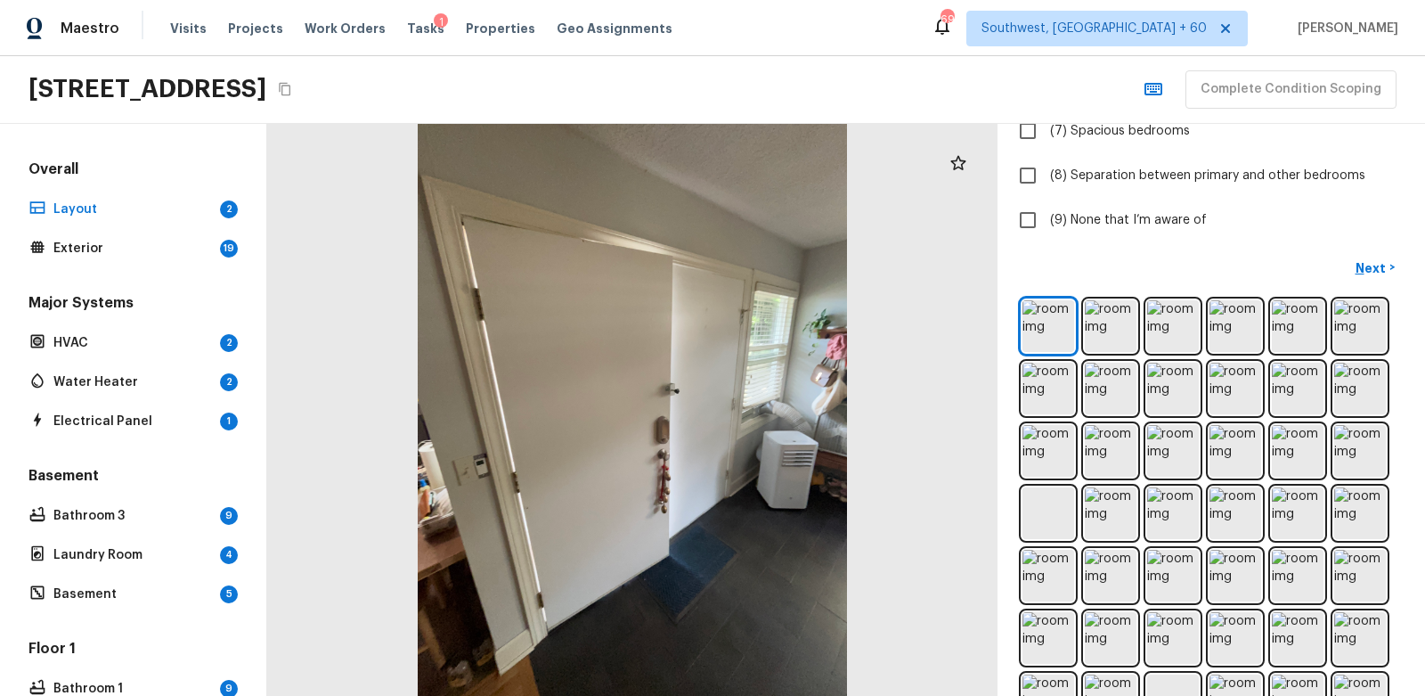
scroll to position [352, 0]
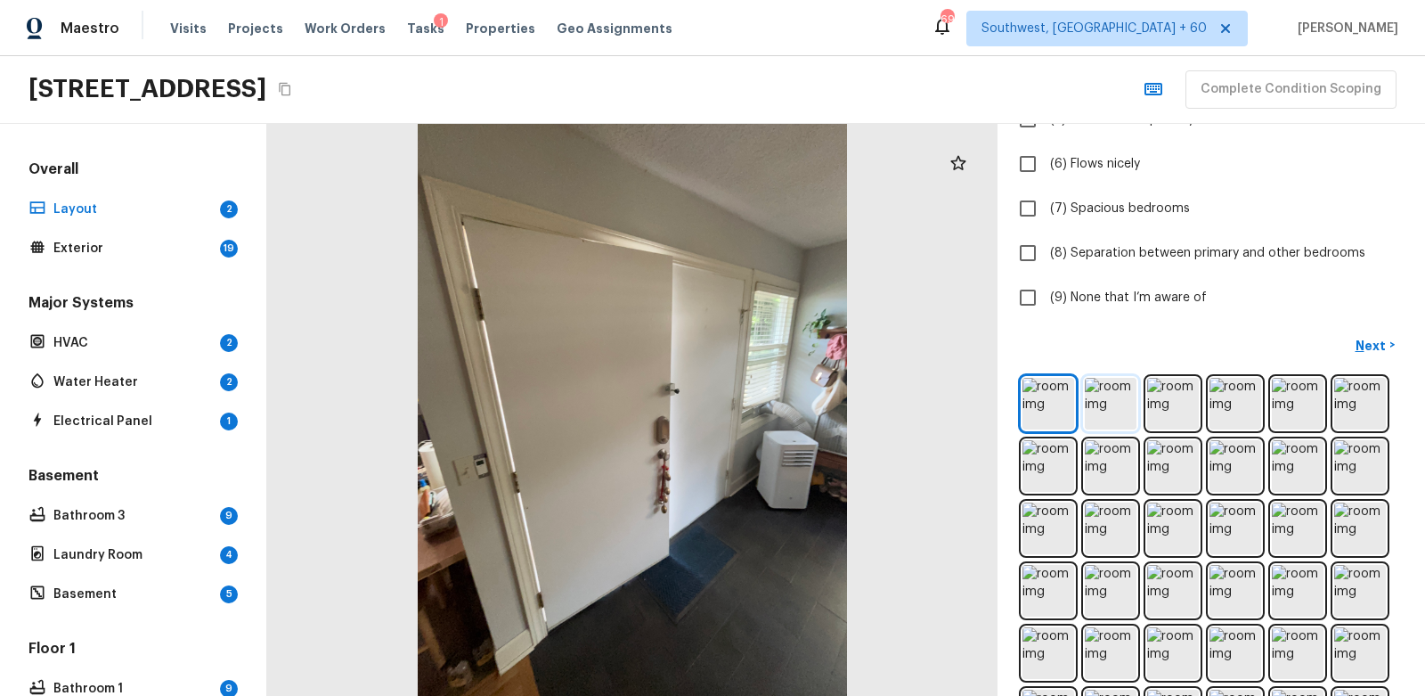
click at [1131, 388] on img at bounding box center [1111, 404] width 52 height 52
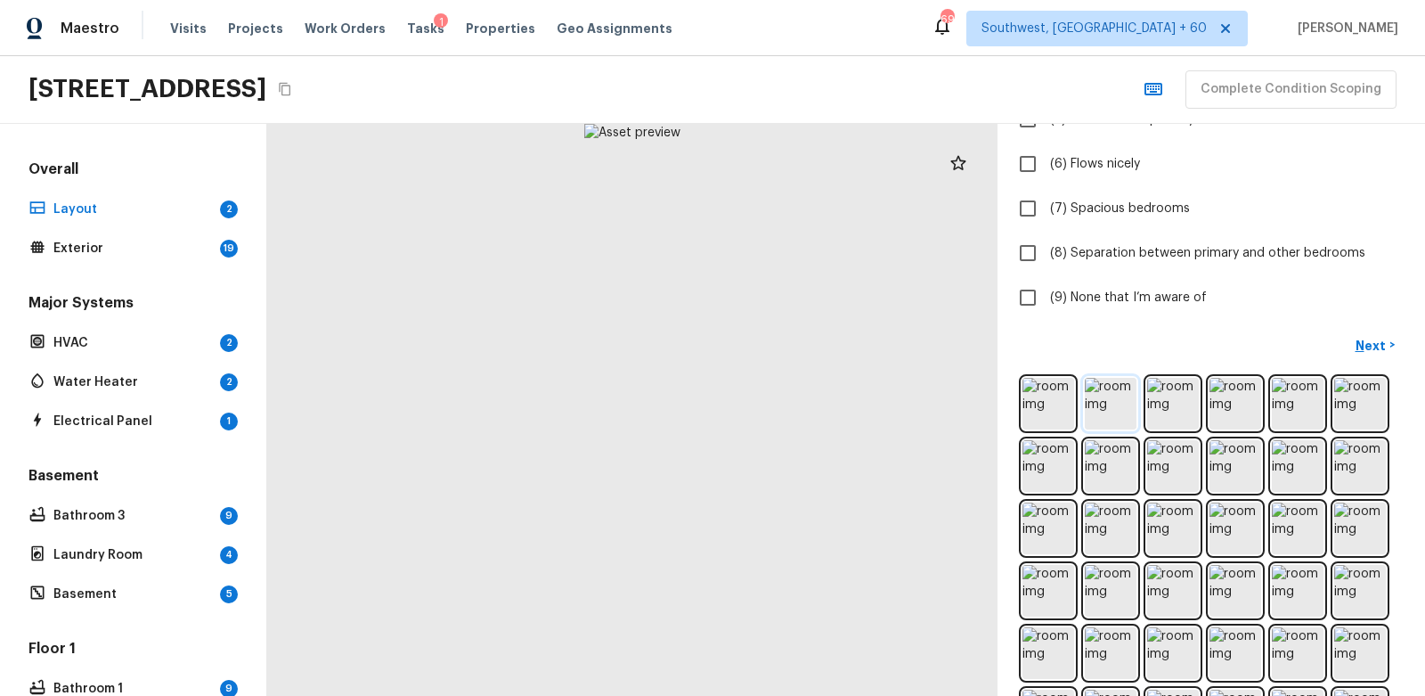
click at [1099, 400] on img at bounding box center [1111, 404] width 52 height 52
click at [1041, 402] on img at bounding box center [1049, 404] width 52 height 52
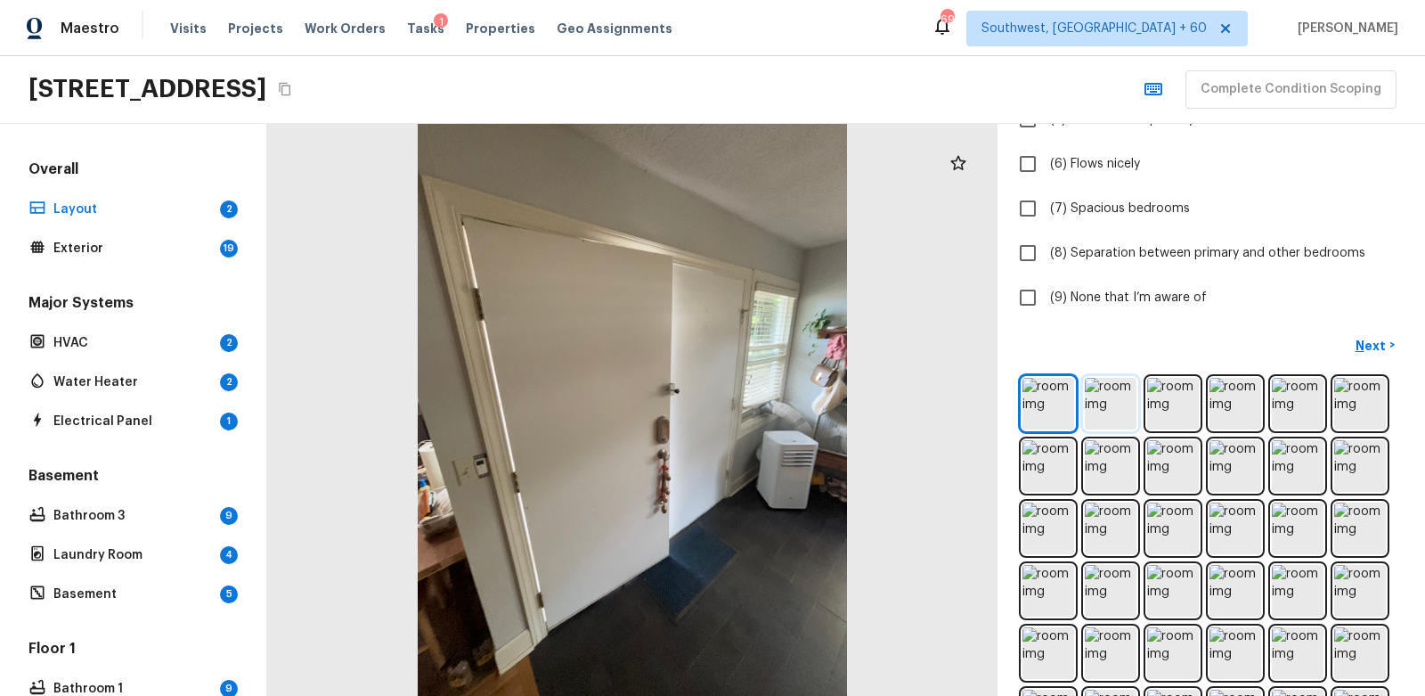
click at [1102, 407] on img at bounding box center [1111, 404] width 52 height 52
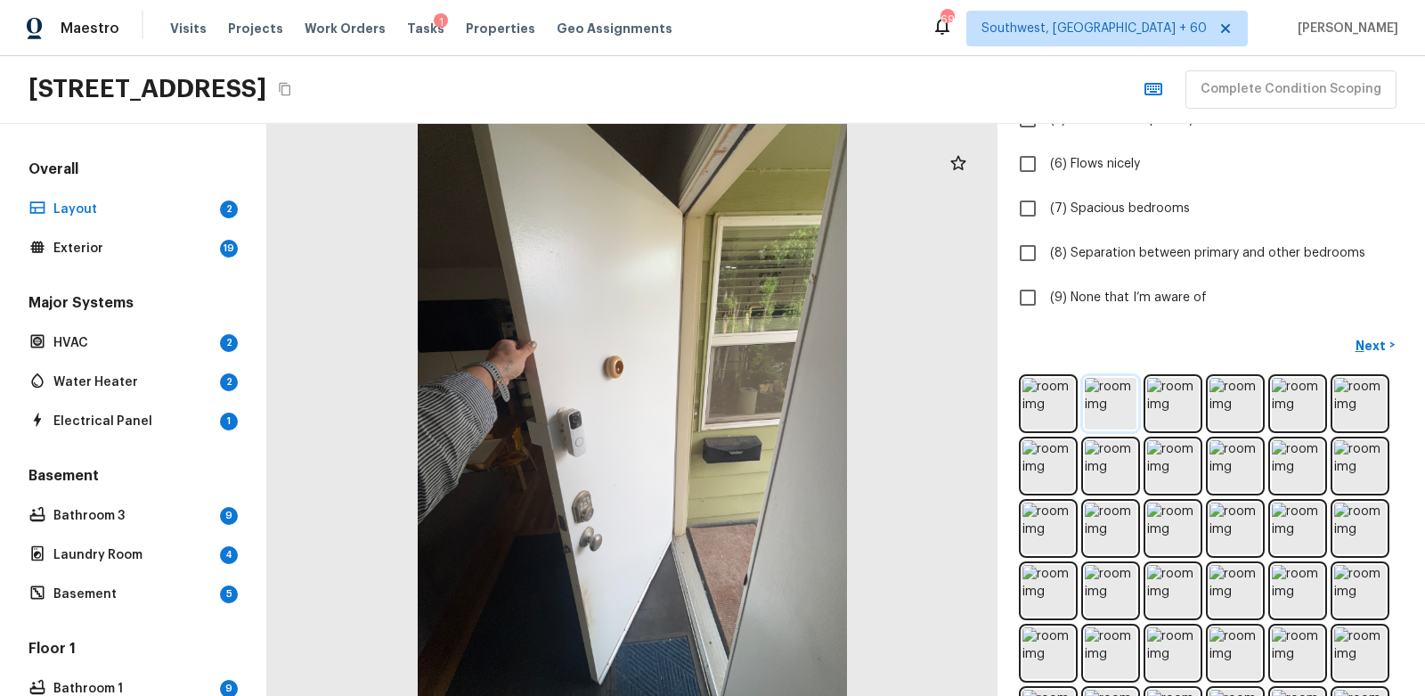
click at [1115, 404] on img at bounding box center [1111, 404] width 52 height 52
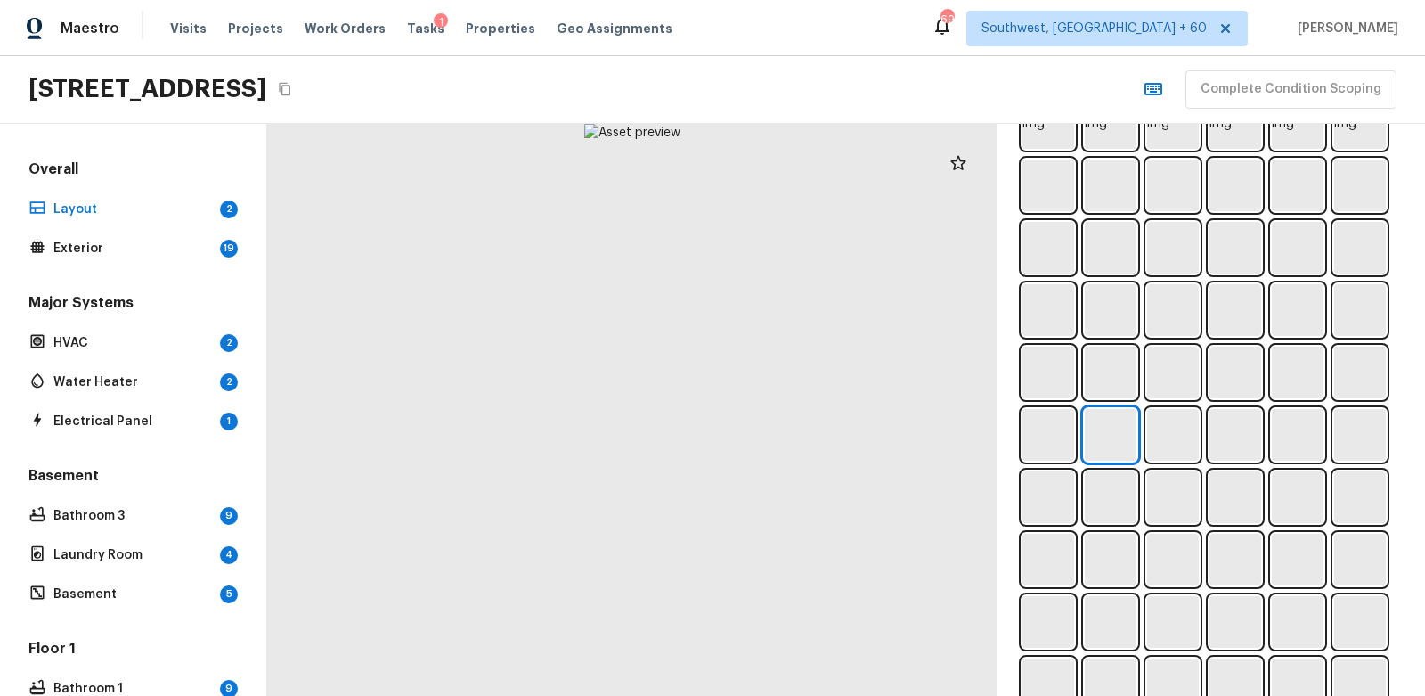
scroll to position [1357, 0]
